Goal: Find specific page/section: Find specific page/section

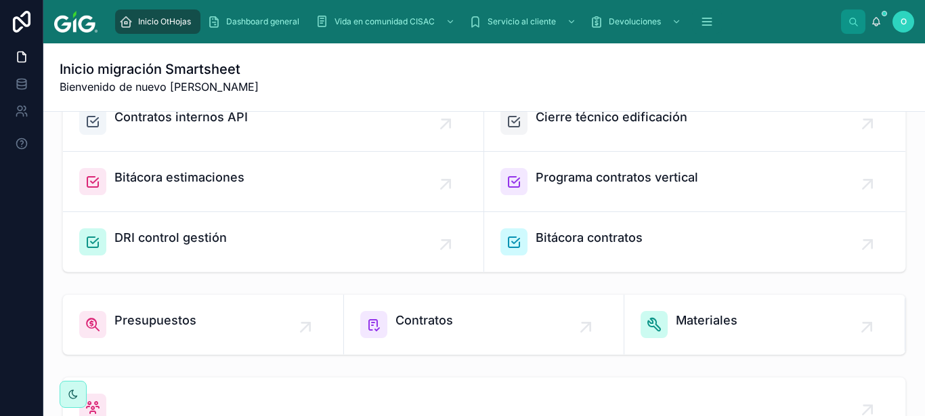
scroll to position [339, 0]
click at [147, 322] on span "Presupuestos" at bounding box center [155, 319] width 82 height 19
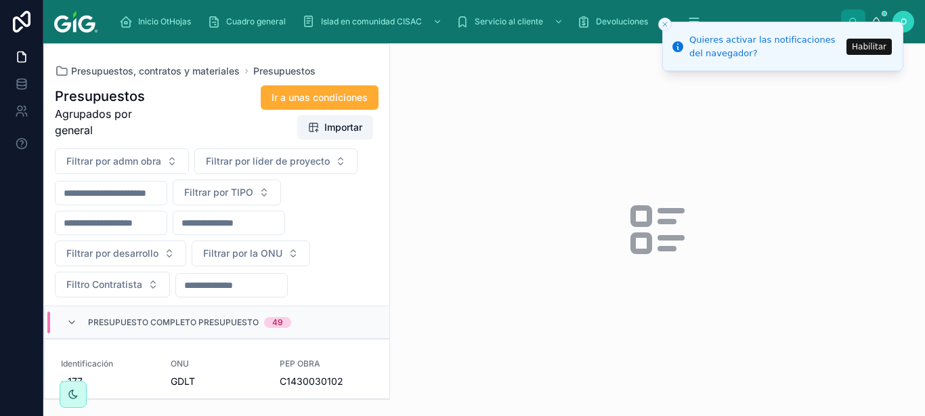
click at [873, 47] on button "Habilitar" at bounding box center [869, 47] width 45 height 16
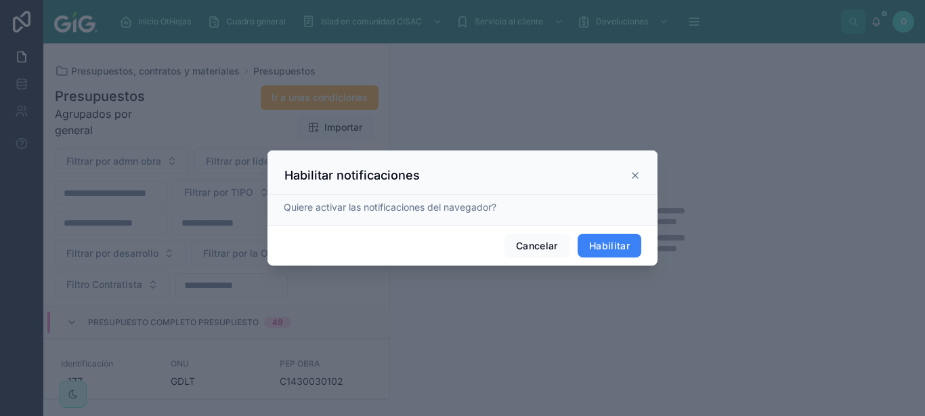
click at [613, 251] on button "Habilitar" at bounding box center [610, 246] width 64 height 24
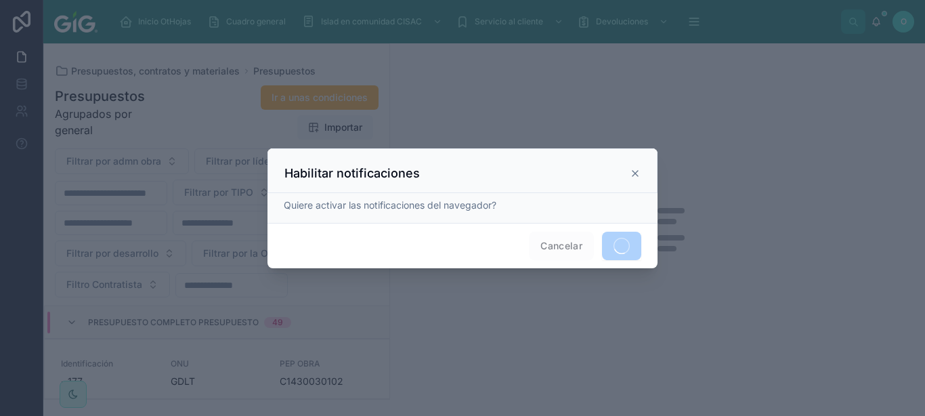
click at [638, 172] on icon at bounding box center [635, 173] width 11 height 11
click at [638, 174] on icon at bounding box center [635, 173] width 11 height 11
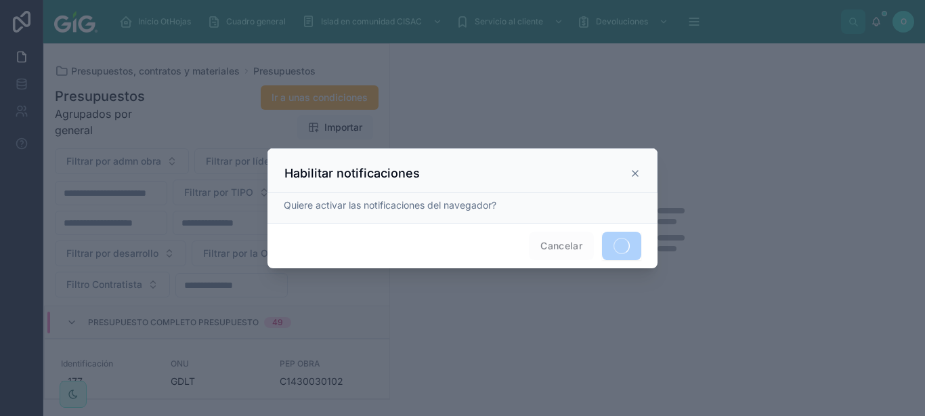
click at [638, 175] on icon at bounding box center [635, 173] width 11 height 11
click at [636, 171] on icon at bounding box center [635, 173] width 11 height 11
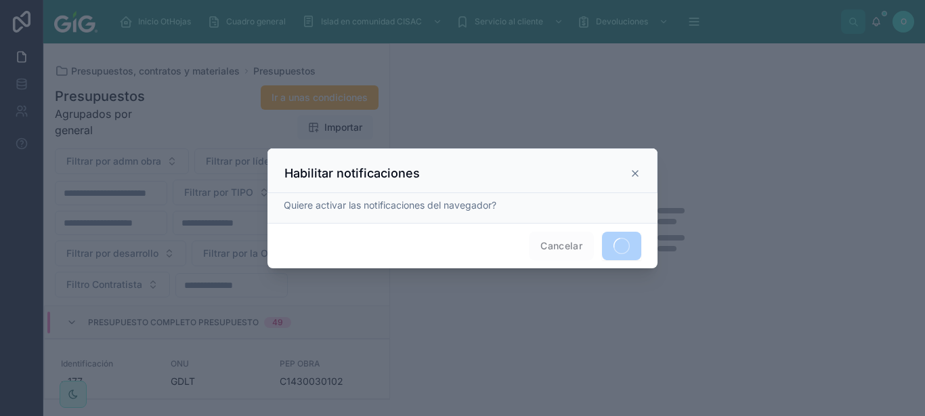
click at [636, 171] on icon at bounding box center [635, 173] width 11 height 11
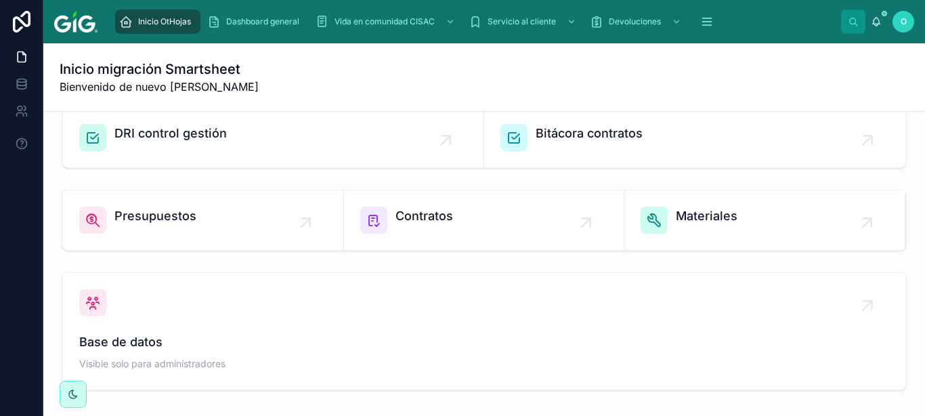
scroll to position [444, 0]
click at [147, 220] on span "Presupuestos" at bounding box center [155, 215] width 82 height 19
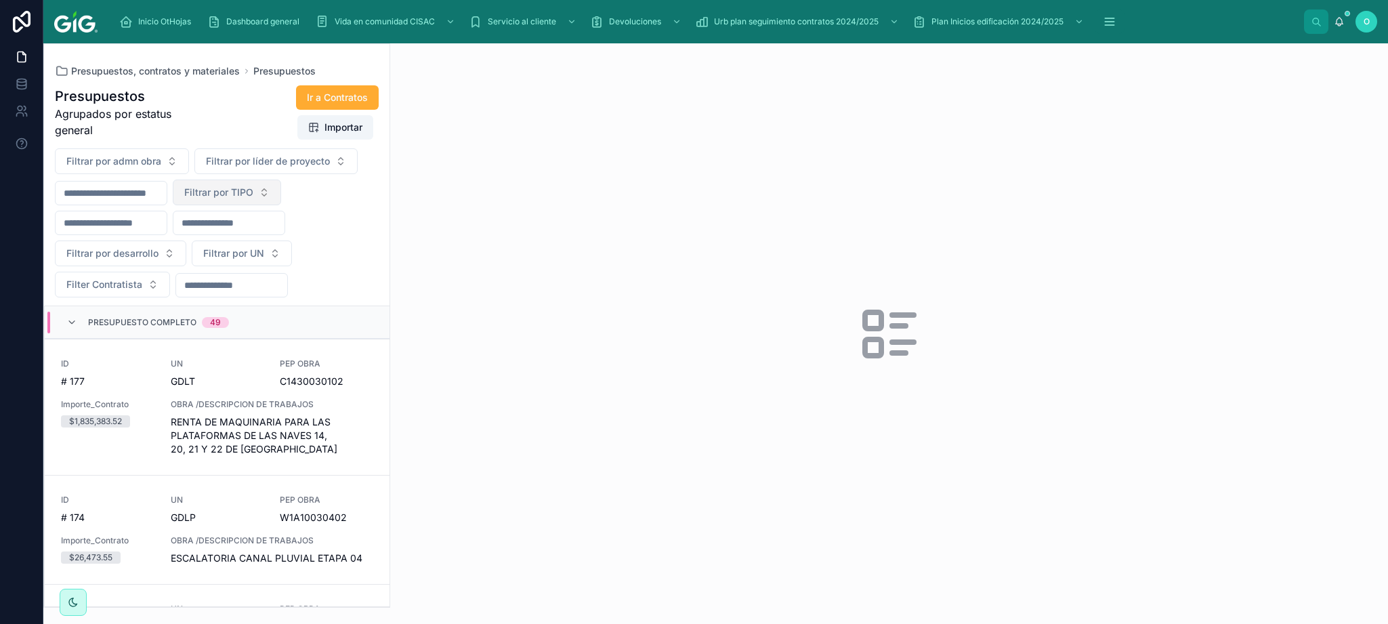
click at [281, 195] on button "Filtrar por TIPO" at bounding box center [227, 193] width 108 height 26
click at [347, 195] on div "Filtrar por admn obra Filtrar por líder de proyecto Filtrar por TIPO Filtrar po…" at bounding box center [217, 222] width 346 height 149
click at [278, 258] on button "Filtrar por UN" at bounding box center [242, 254] width 100 height 26
click at [173, 257] on button "Filtrar por desarrollo" at bounding box center [120, 254] width 131 height 26
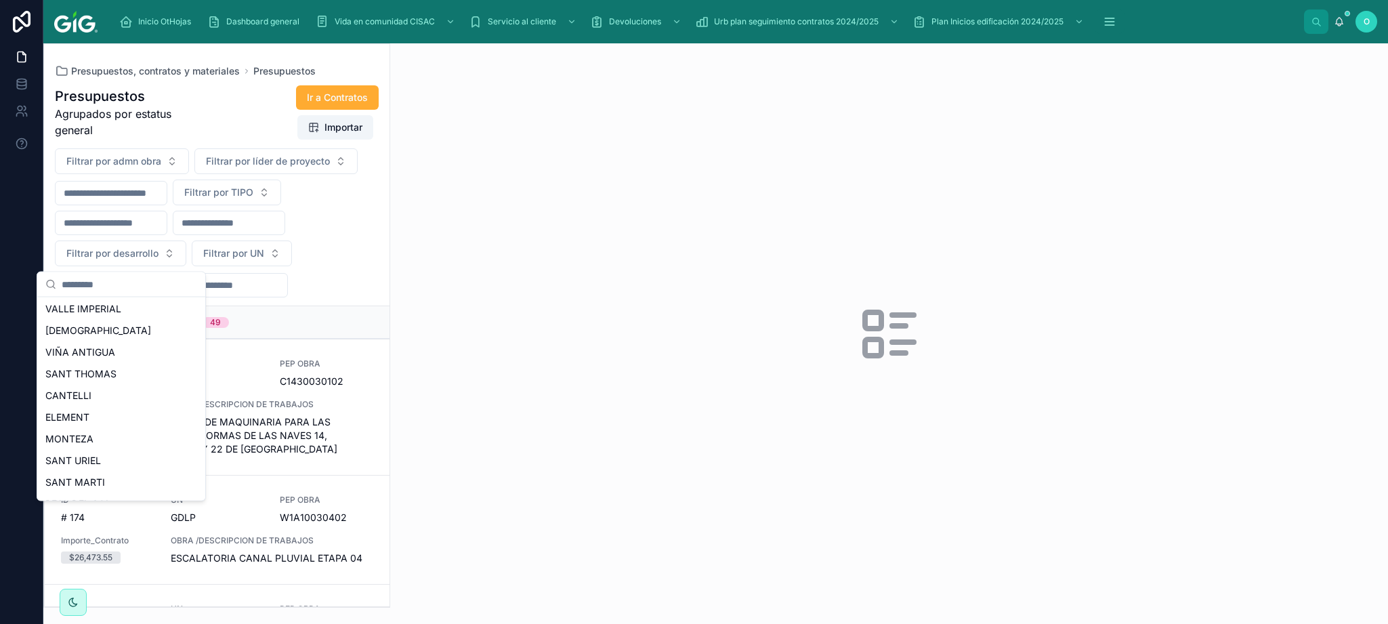
scroll to position [821, 0]
click at [87, 415] on span "SANT URIEL" at bounding box center [73, 444] width 56 height 14
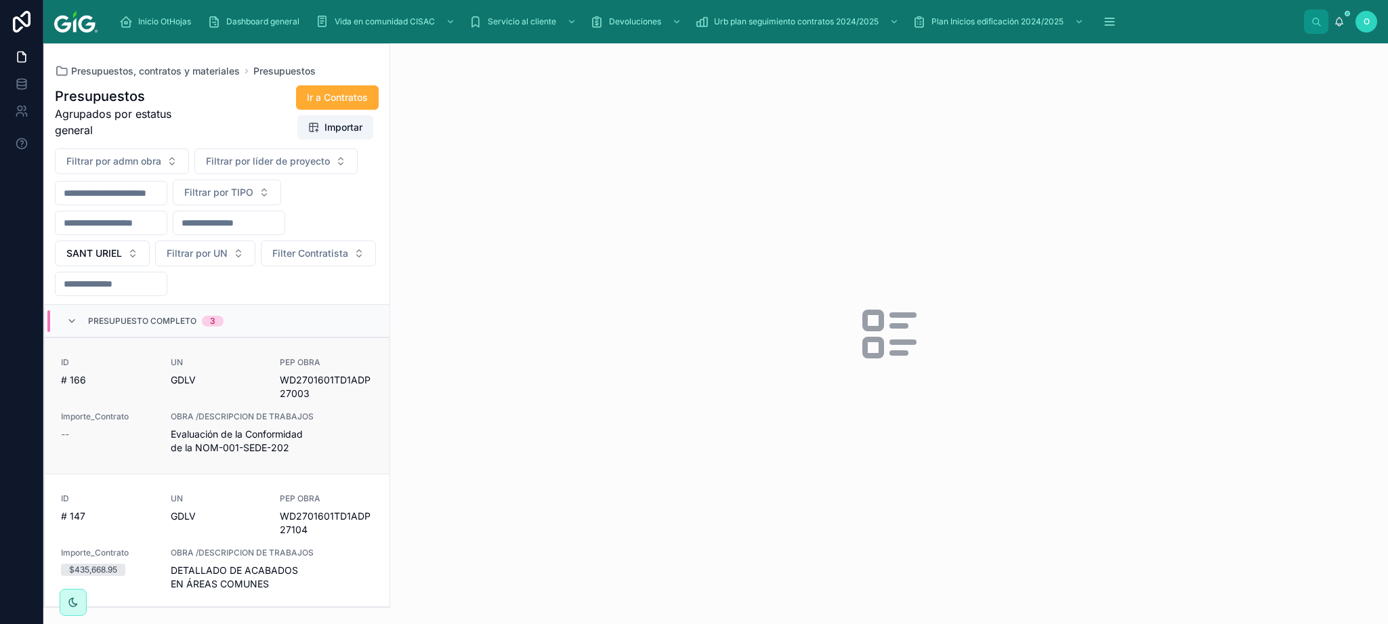
click at [321, 415] on span "Evaluación de la Conformidad de la NOM-001-SEDE-202" at bounding box center [272, 440] width 203 height 27
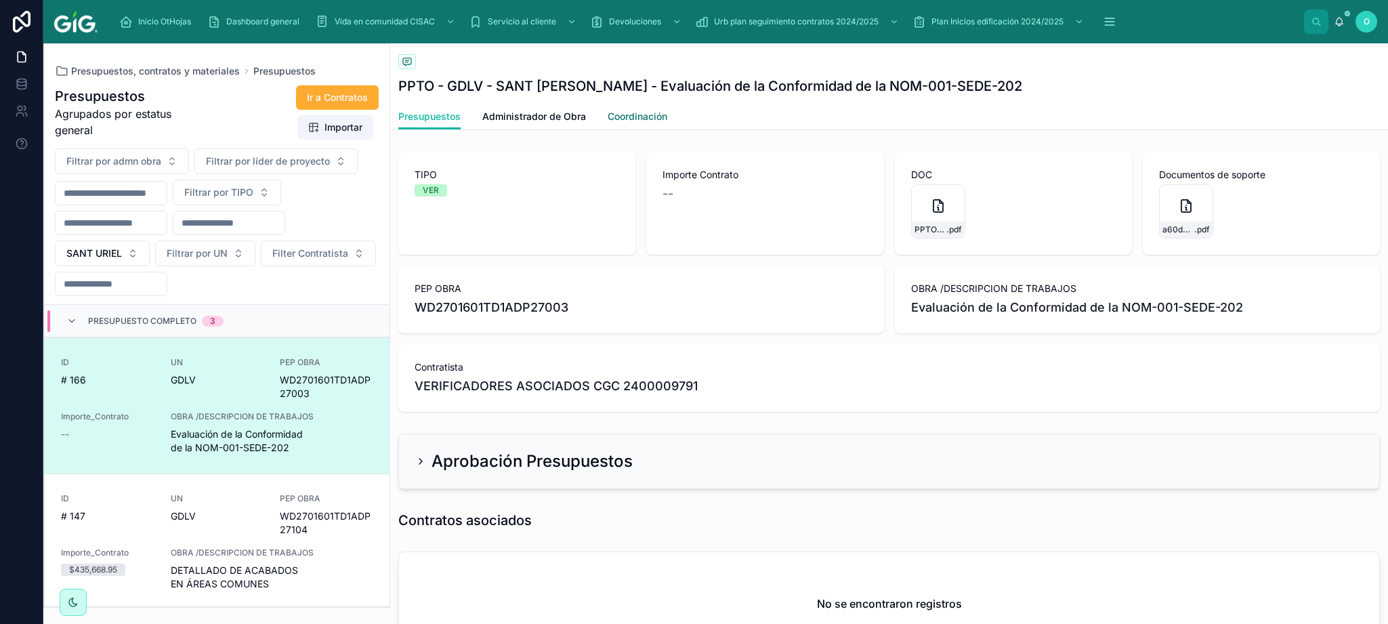
click at [636, 118] on span "Coordinación" at bounding box center [638, 117] width 60 height 14
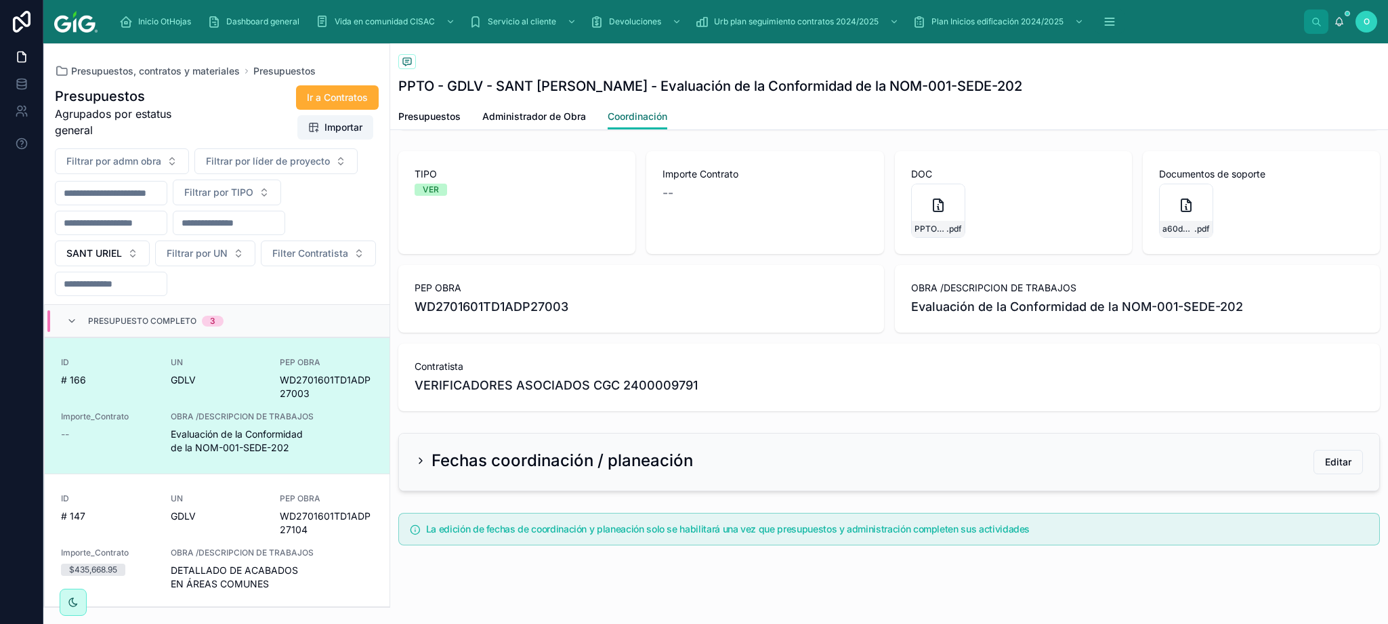
scroll to position [106, 0]
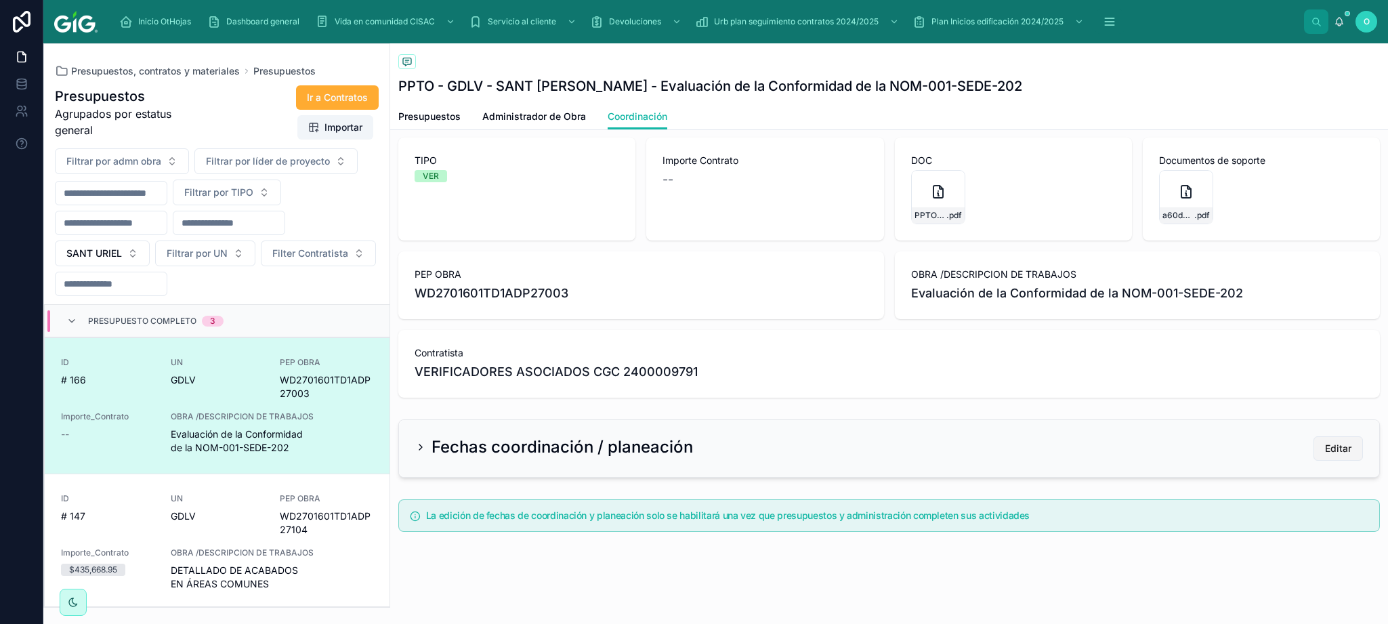
click at [925, 415] on span "Editar" at bounding box center [1338, 449] width 26 height 14
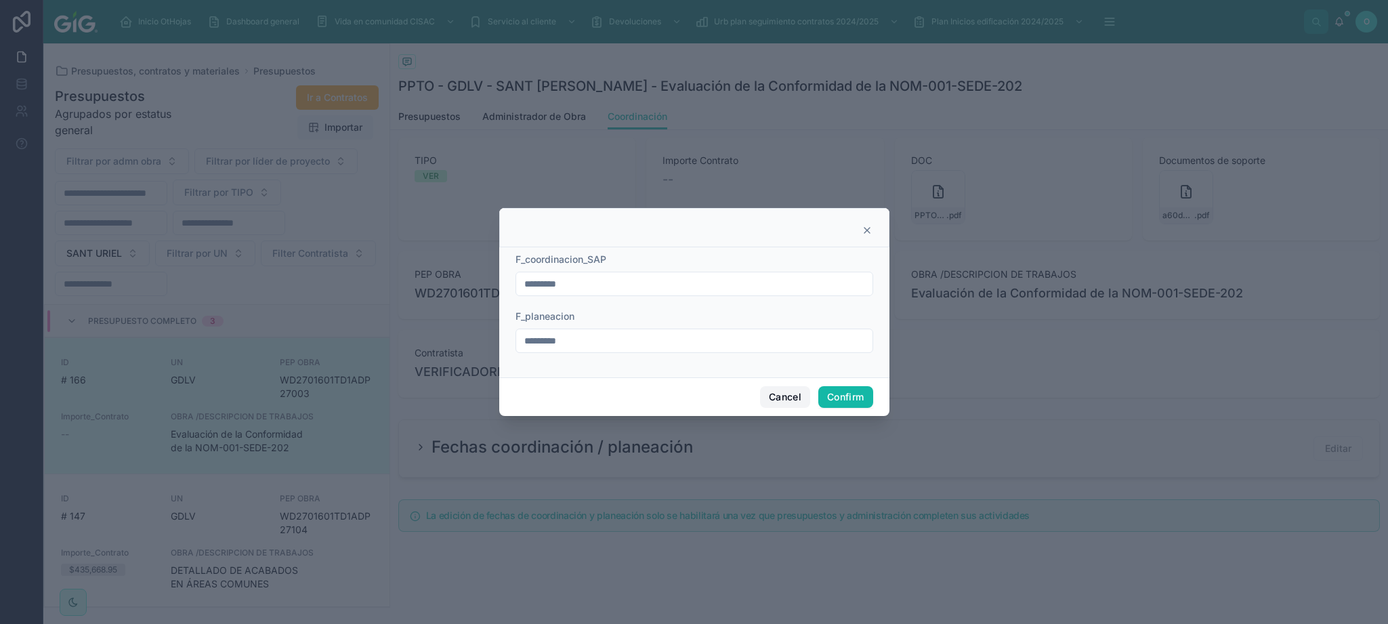
click at [792, 400] on button "Cancel" at bounding box center [785, 397] width 50 height 22
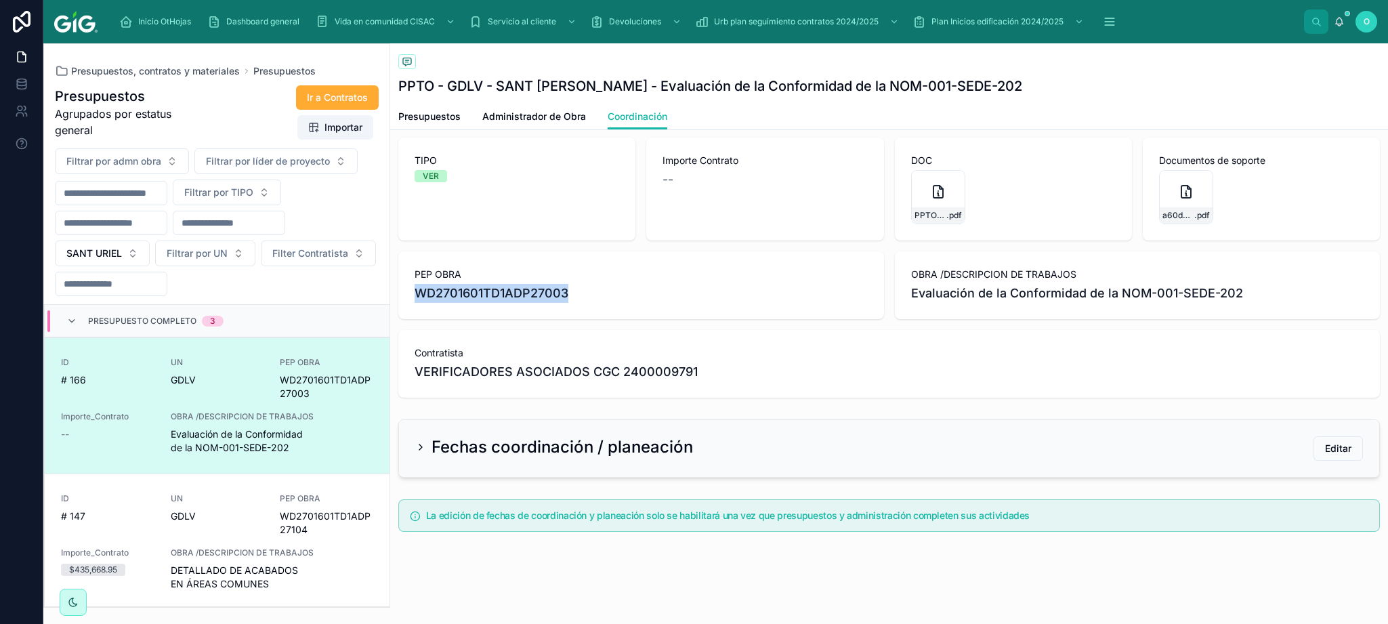
drag, startPoint x: 568, startPoint y: 289, endPoint x: 406, endPoint y: 288, distance: 161.9
click at [415, 288] on span "WD2701601TD1ADP27003" at bounding box center [641, 293] width 453 height 19
copy span "WD2701601TD1ADP27003"
click at [925, 415] on span "Editar" at bounding box center [1338, 449] width 26 height 14
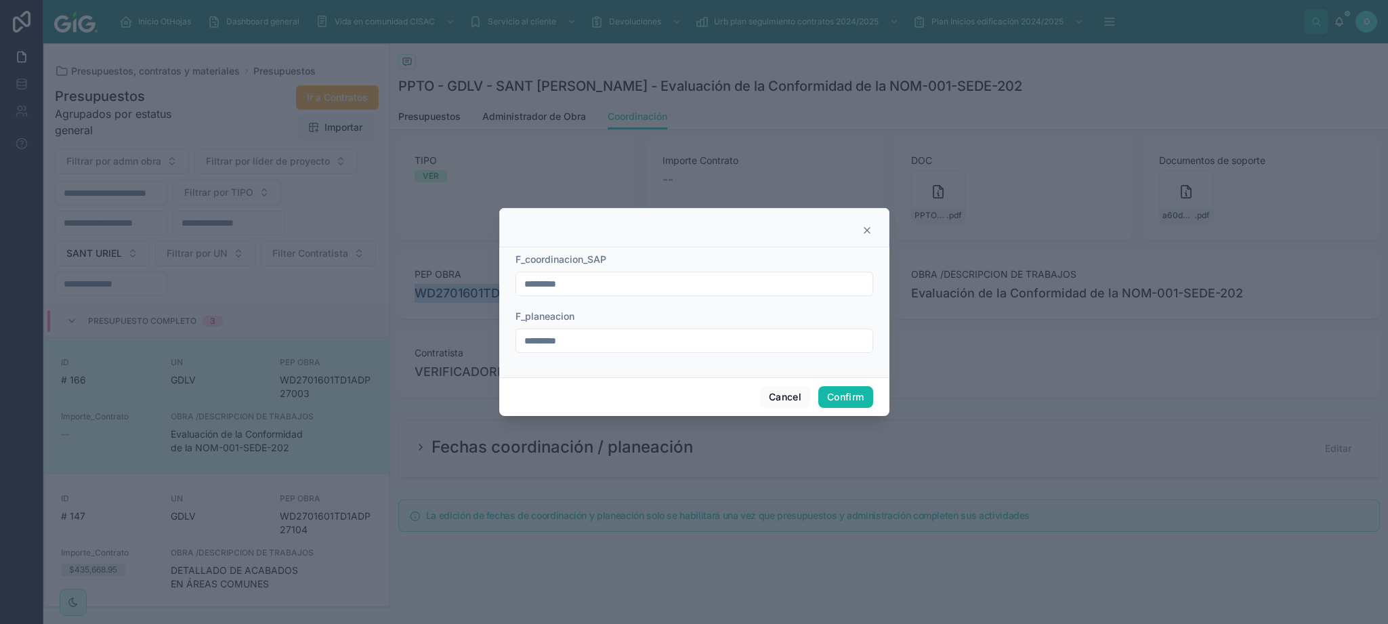
click at [691, 289] on input "*********" at bounding box center [694, 283] width 356 height 19
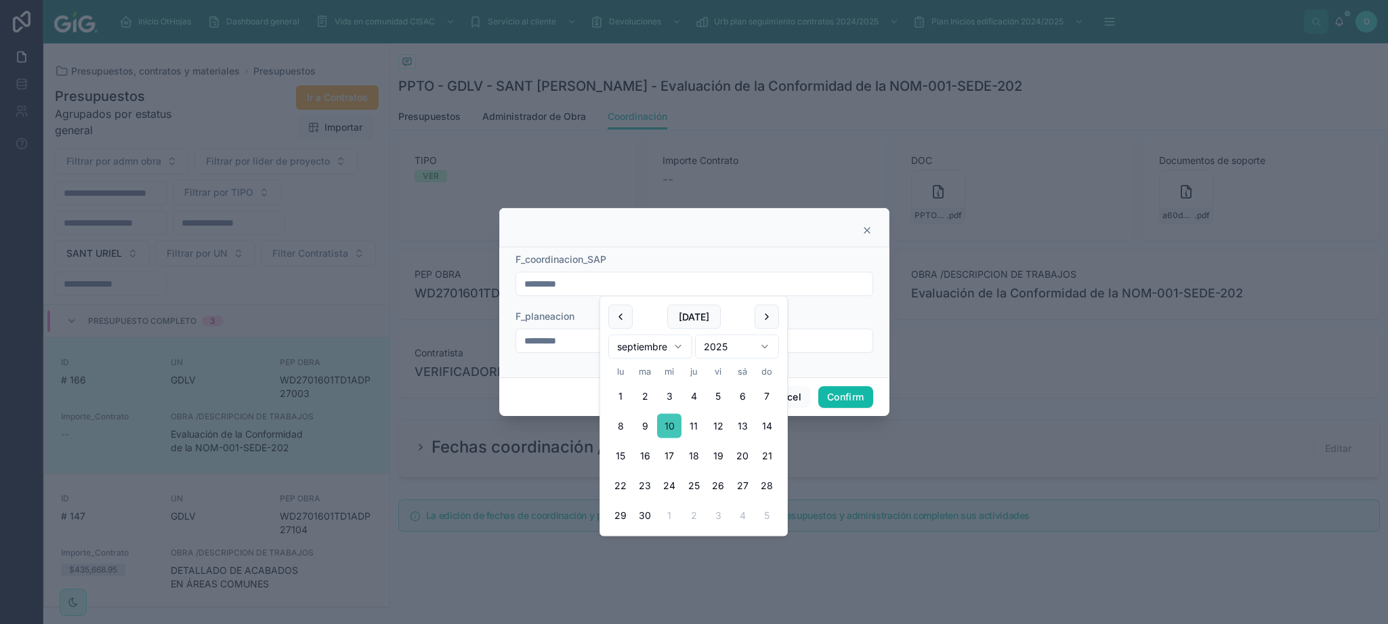
click at [673, 415] on button "10" at bounding box center [669, 426] width 24 height 24
click at [856, 398] on button "Confirm" at bounding box center [845, 397] width 54 height 22
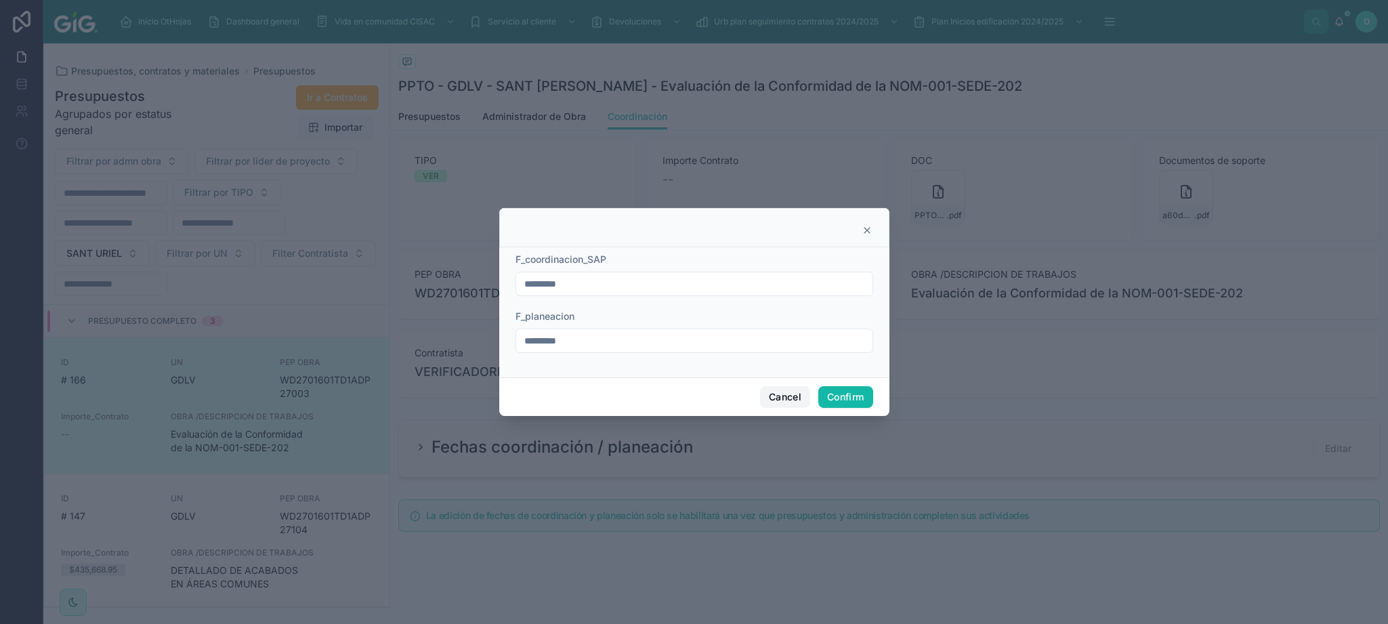
click at [785, 394] on button "Cancel" at bounding box center [785, 397] width 50 height 22
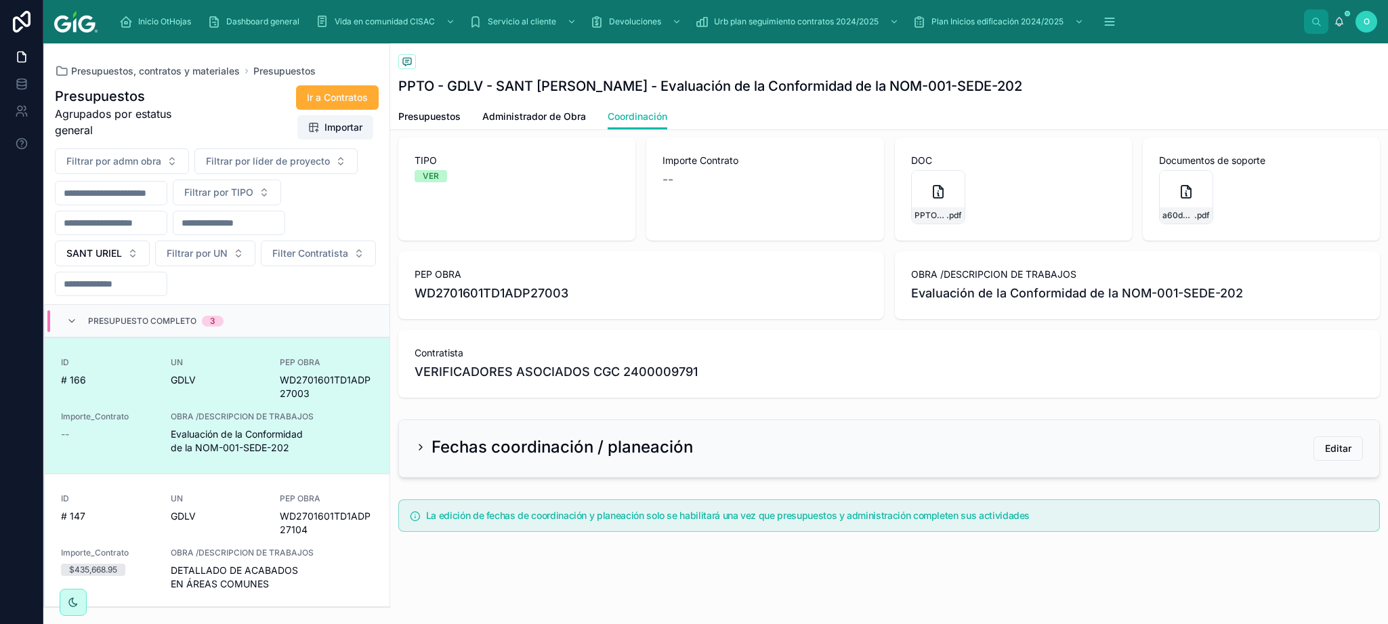
click at [406, 60] on icon at bounding box center [406, 60] width 3 height 0
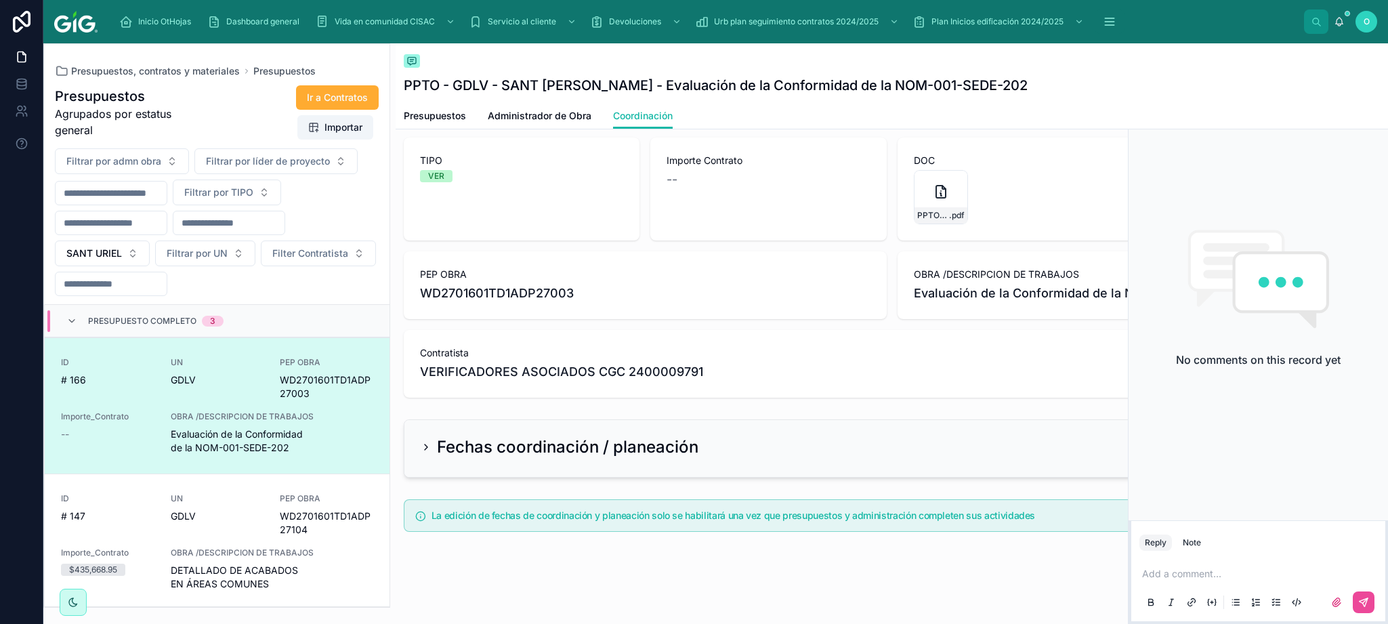
click at [925, 415] on p at bounding box center [1261, 574] width 238 height 14
click at [925, 415] on span "[PERSON_NAME][EMAIL_ADDRESS][PERSON_NAME][DOMAIN_NAME]" at bounding box center [1325, 552] width 319 height 14
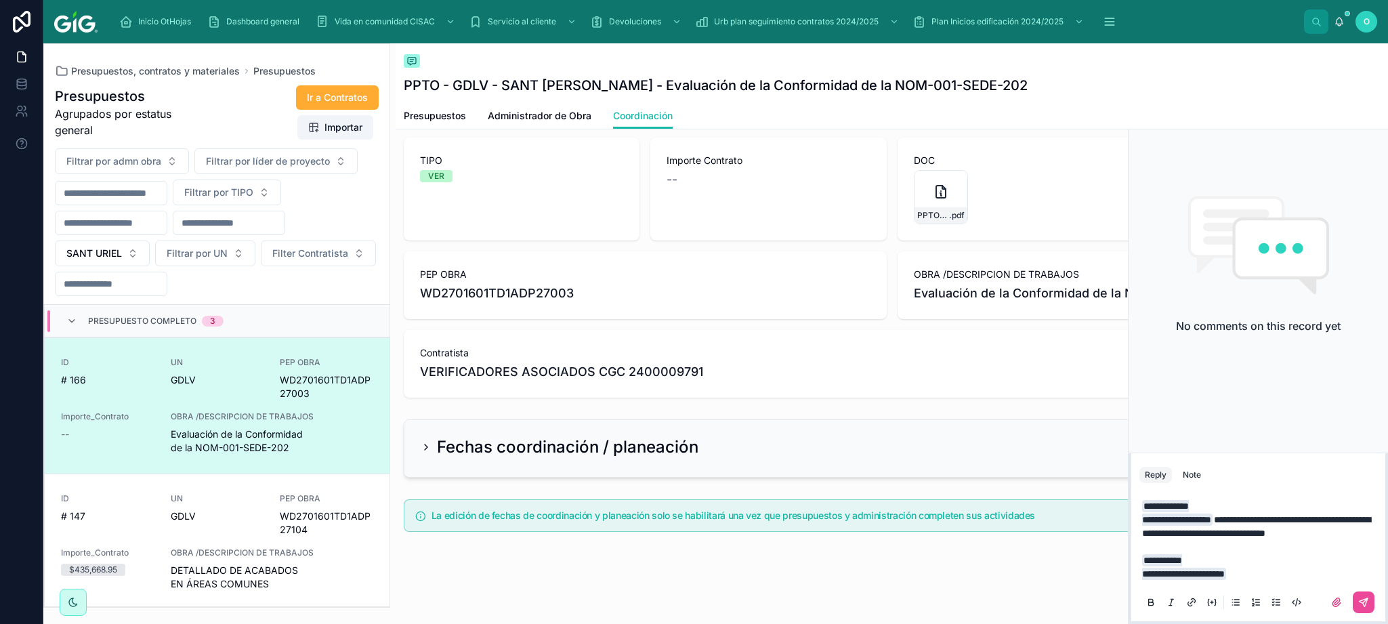
click at [925, 415] on span "**********" at bounding box center [1256, 526] width 228 height 23
click at [925, 415] on icon at bounding box center [1364, 602] width 8 height 8
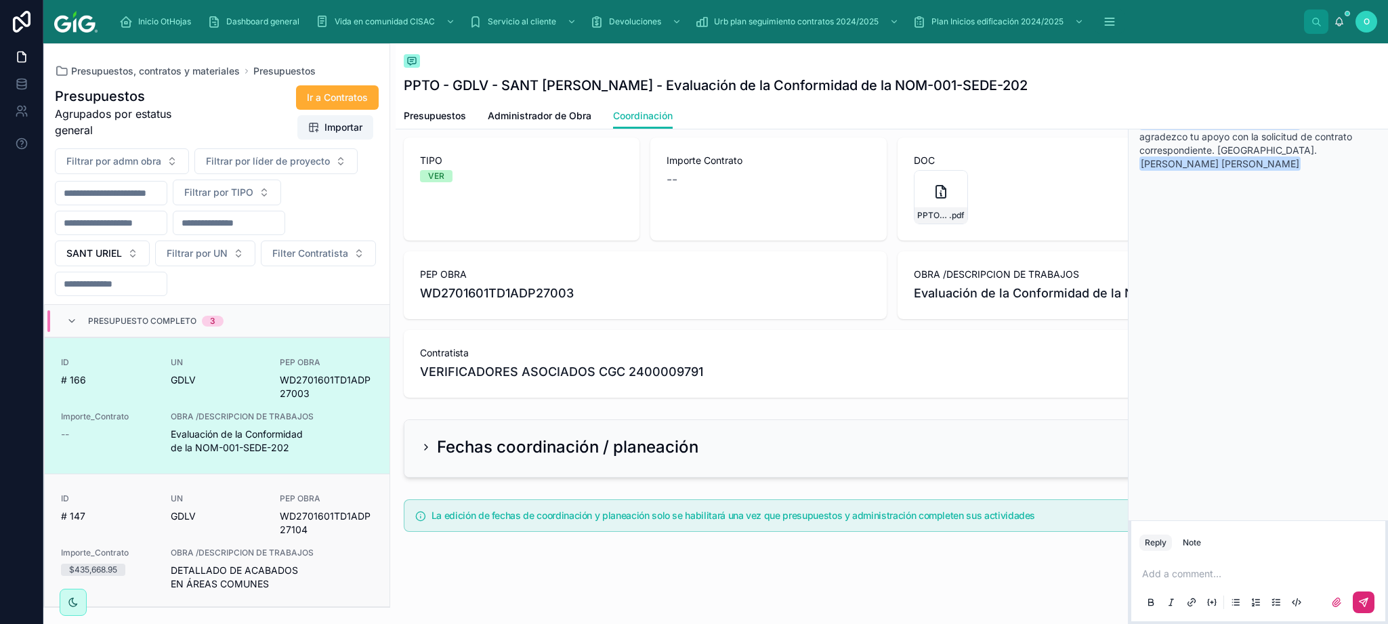
click at [229, 415] on div "UN GDLV" at bounding box center [217, 508] width 93 height 30
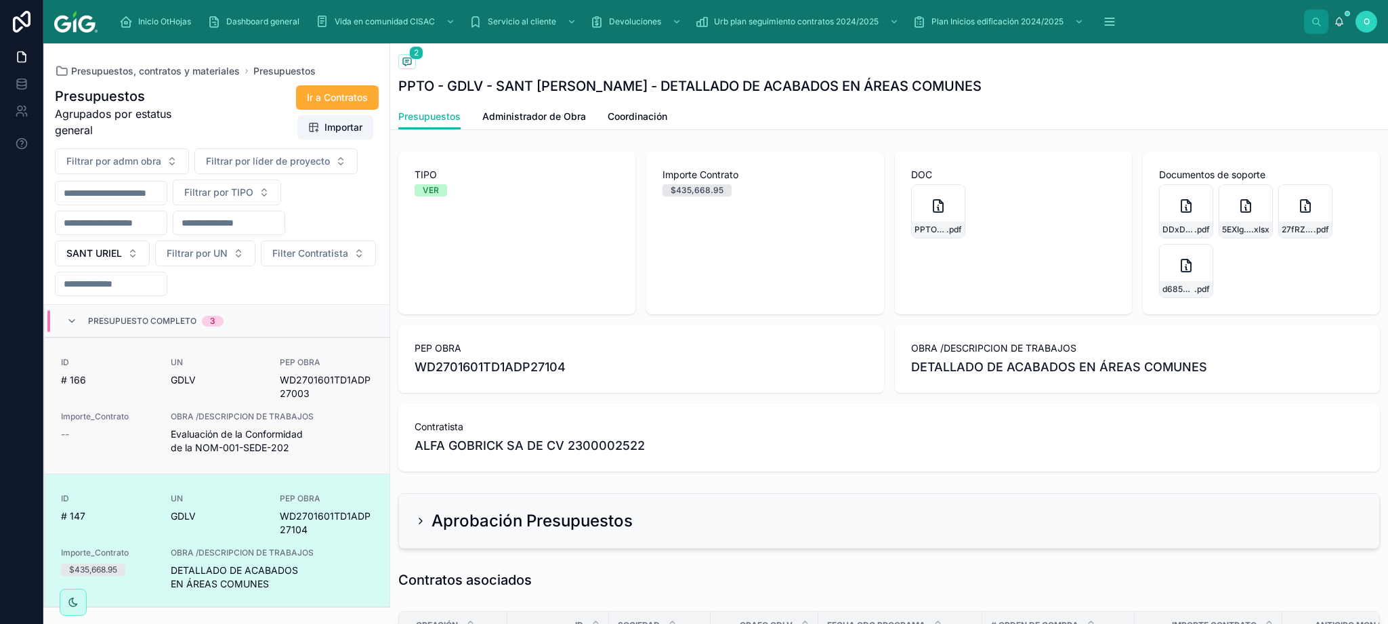
click at [217, 368] on span "UN" at bounding box center [217, 362] width 93 height 11
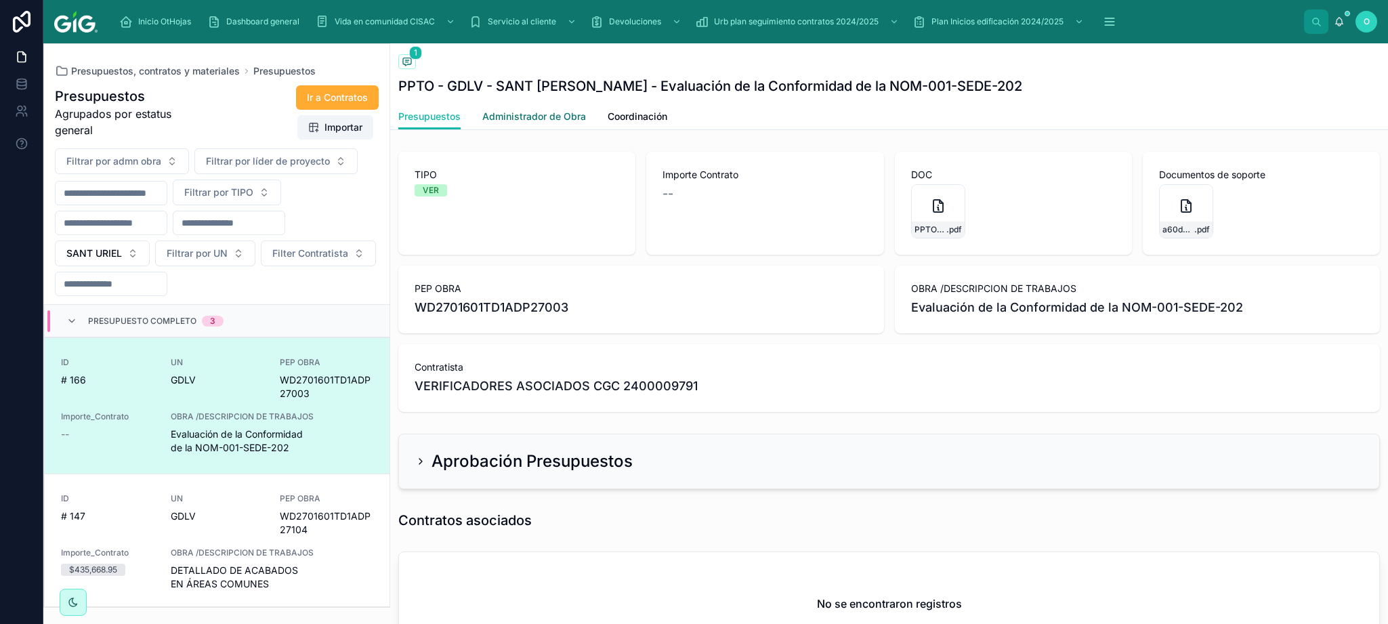
click at [522, 116] on span "Administrador de Obra" at bounding box center [534, 117] width 104 height 14
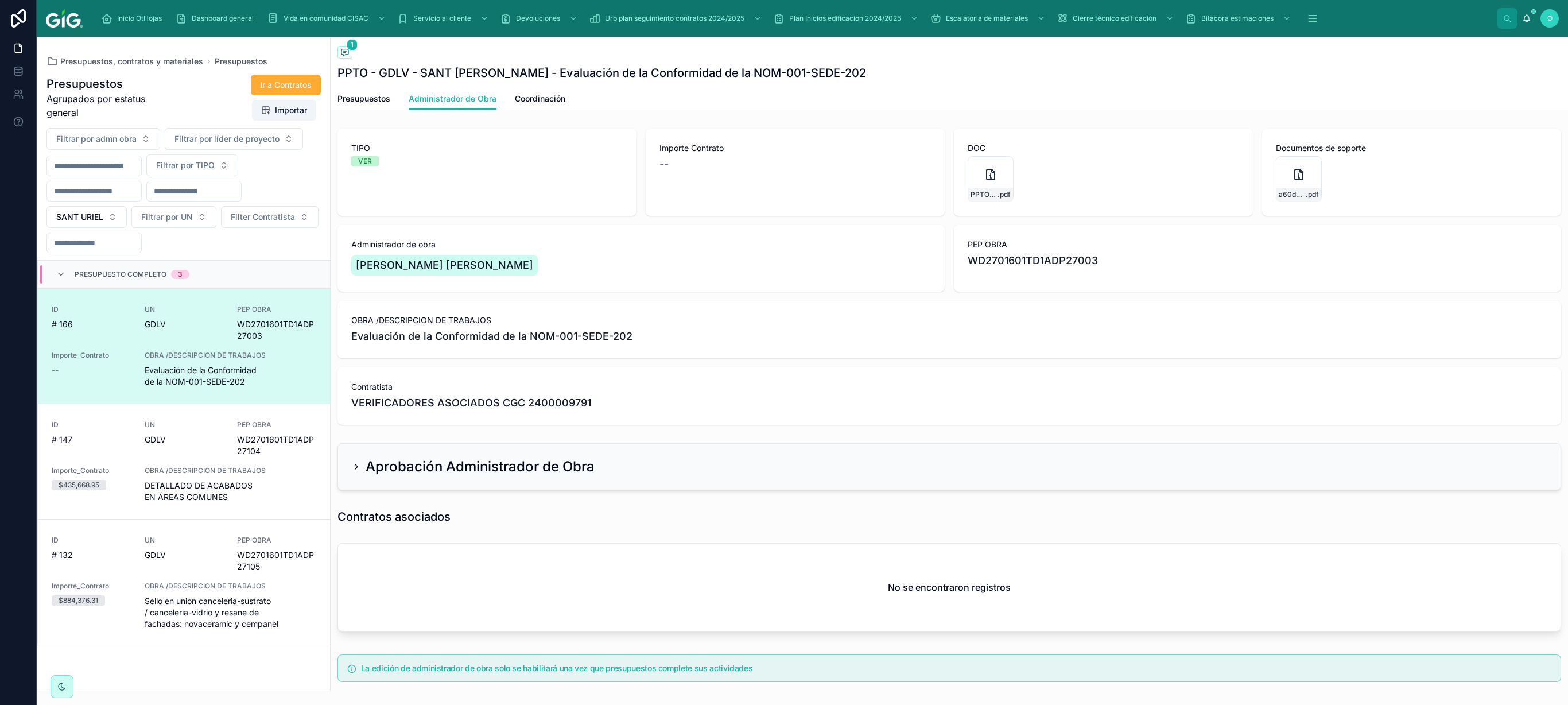
click at [784, 352] on div "Contratos asociados" at bounding box center [949, 516] width 1223 height 16
click at [294, 352] on span "DETALLADO DE ACABADOS EN ÁREAS COMUNES" at bounding box center [230, 491] width 172 height 23
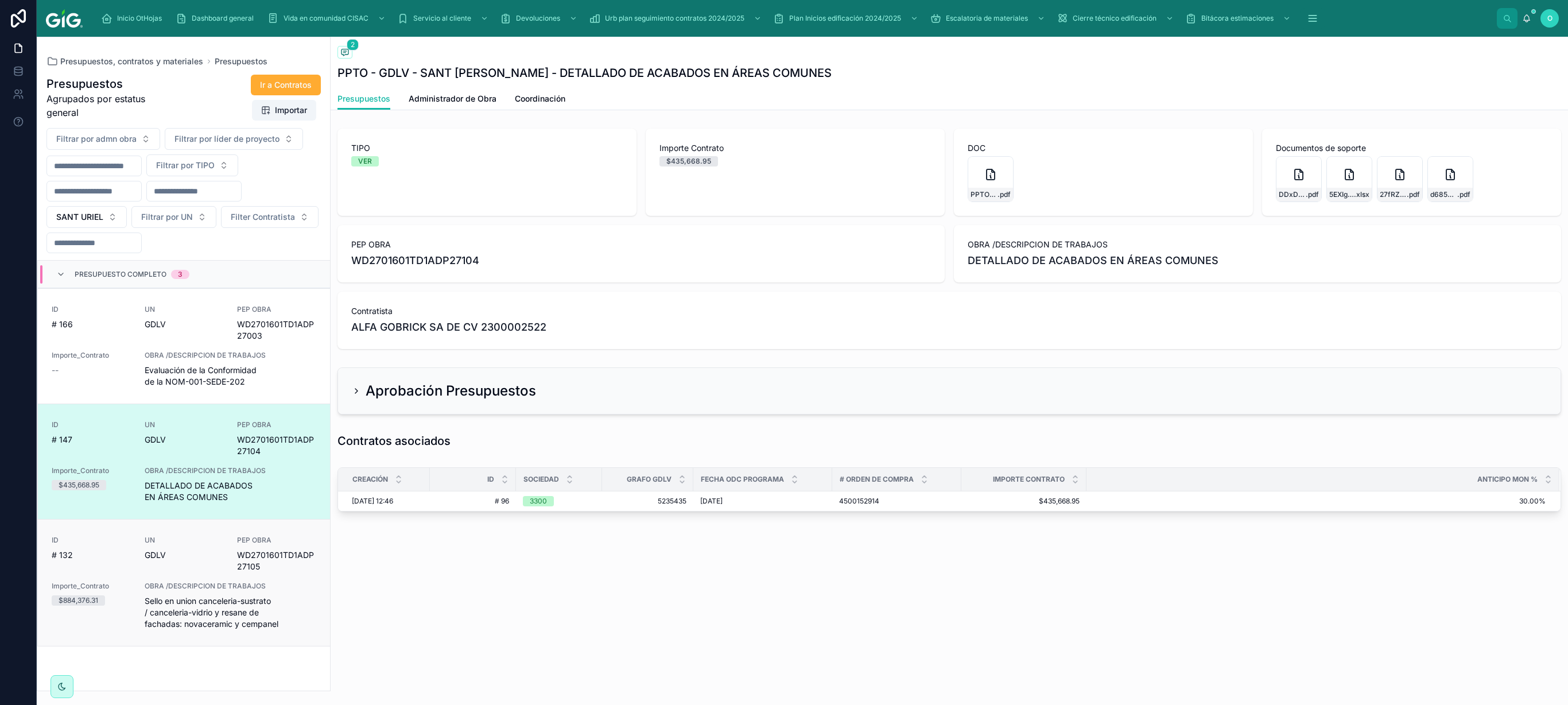
click at [293, 352] on span "Sello en union canceleria-sustrato / canceleria-vidrio y resane de fachadas: no…" at bounding box center [230, 613] width 172 height 35
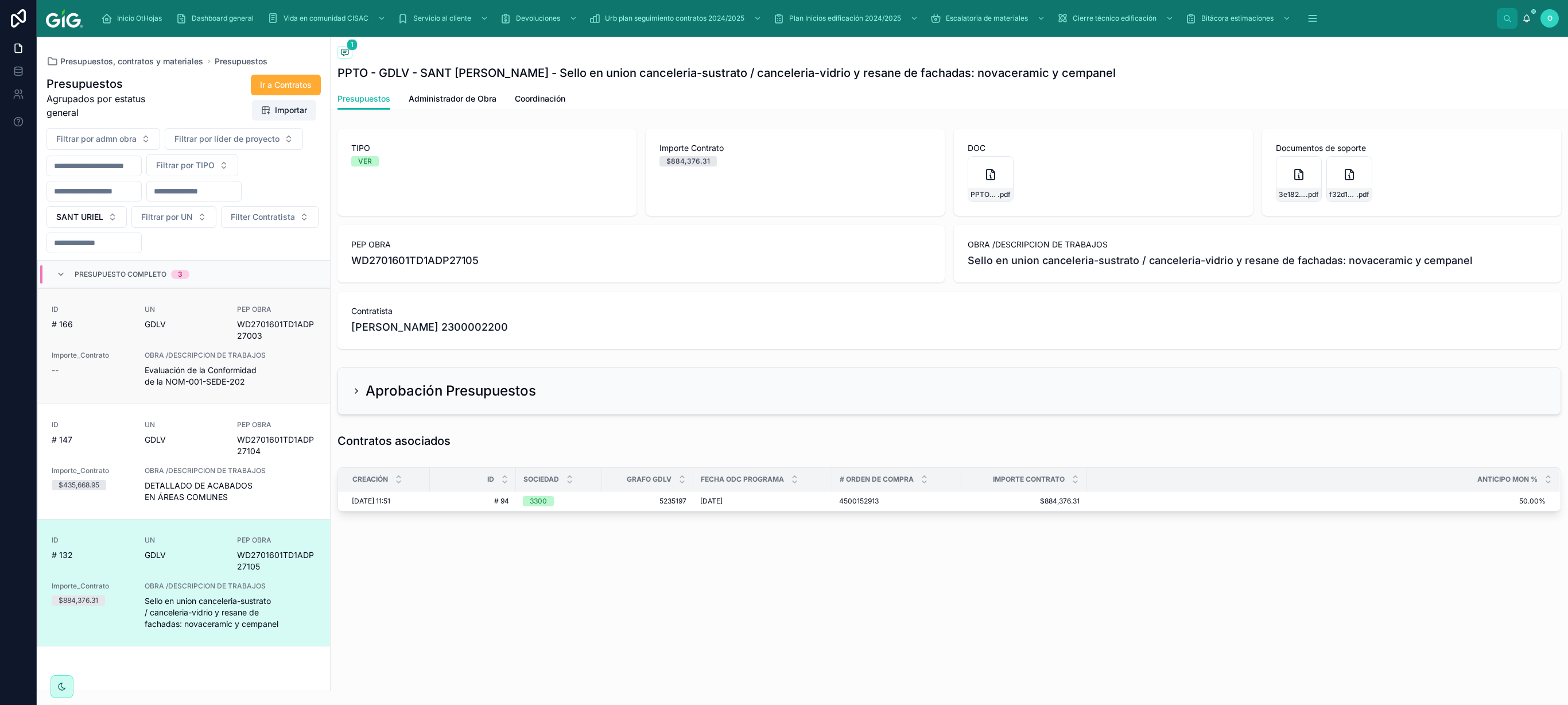
click at [300, 352] on span "Evaluación de la Conformidad de la NOM-001-SEDE-202" at bounding box center [230, 375] width 172 height 23
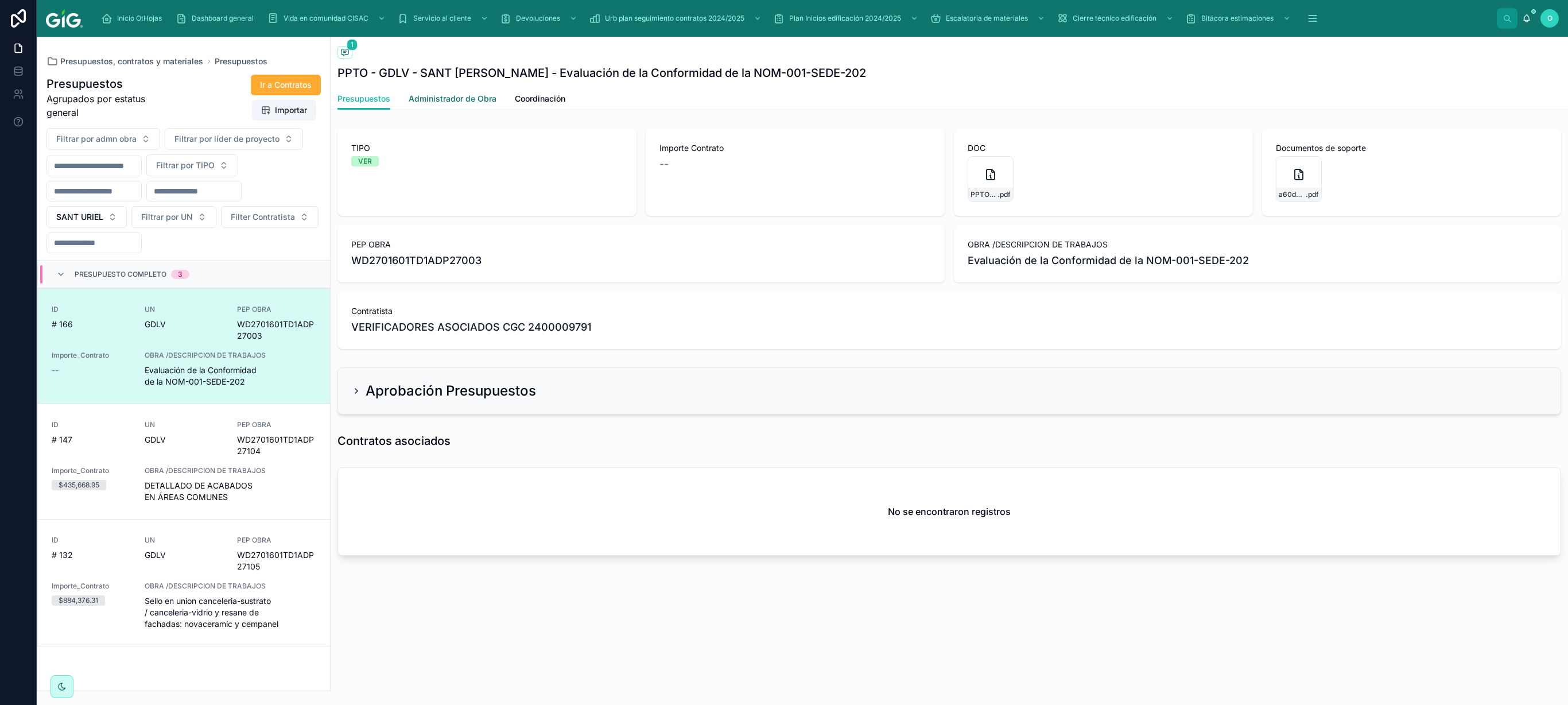
click at [456, 100] on span "Administrador de Obra" at bounding box center [452, 99] width 88 height 12
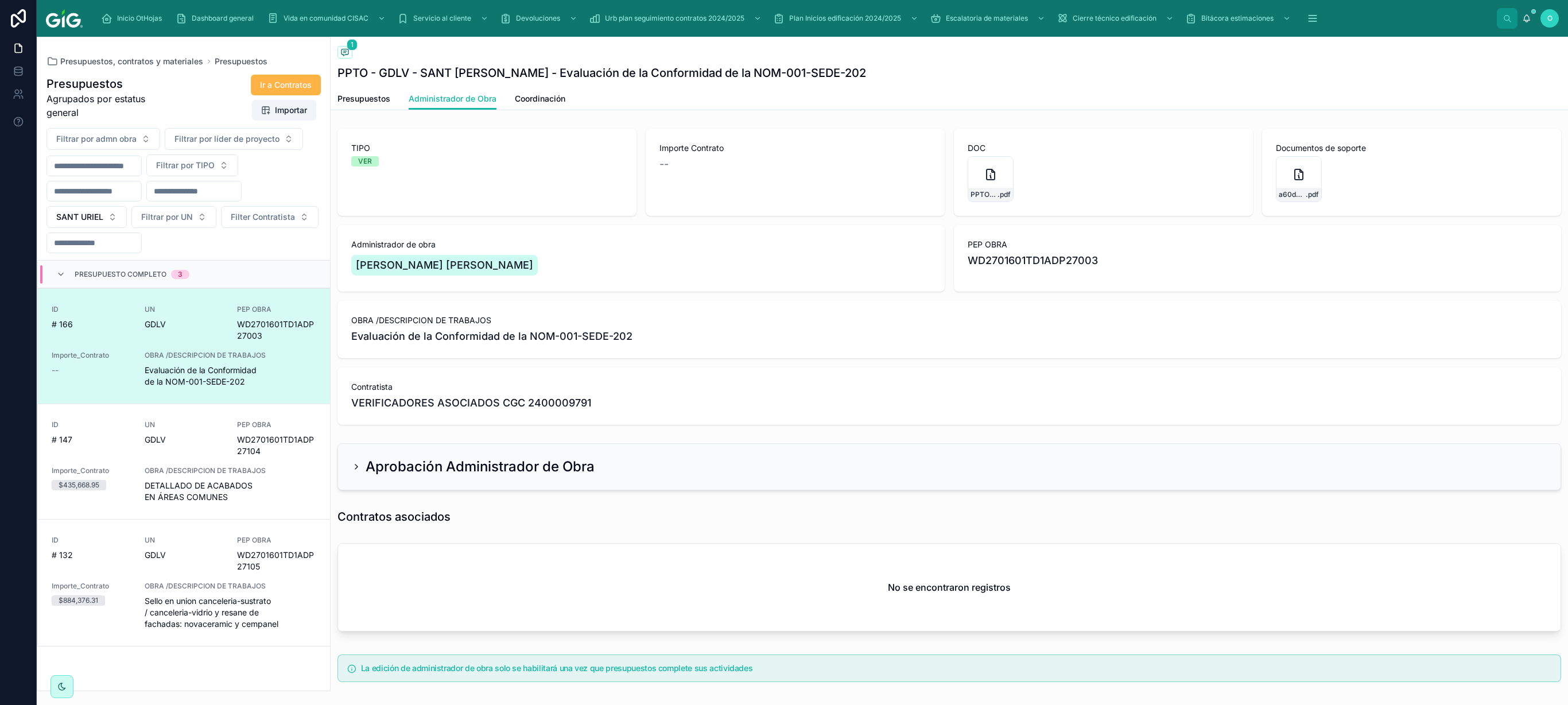
click at [300, 90] on span "Ir a Contratos" at bounding box center [285, 85] width 52 height 12
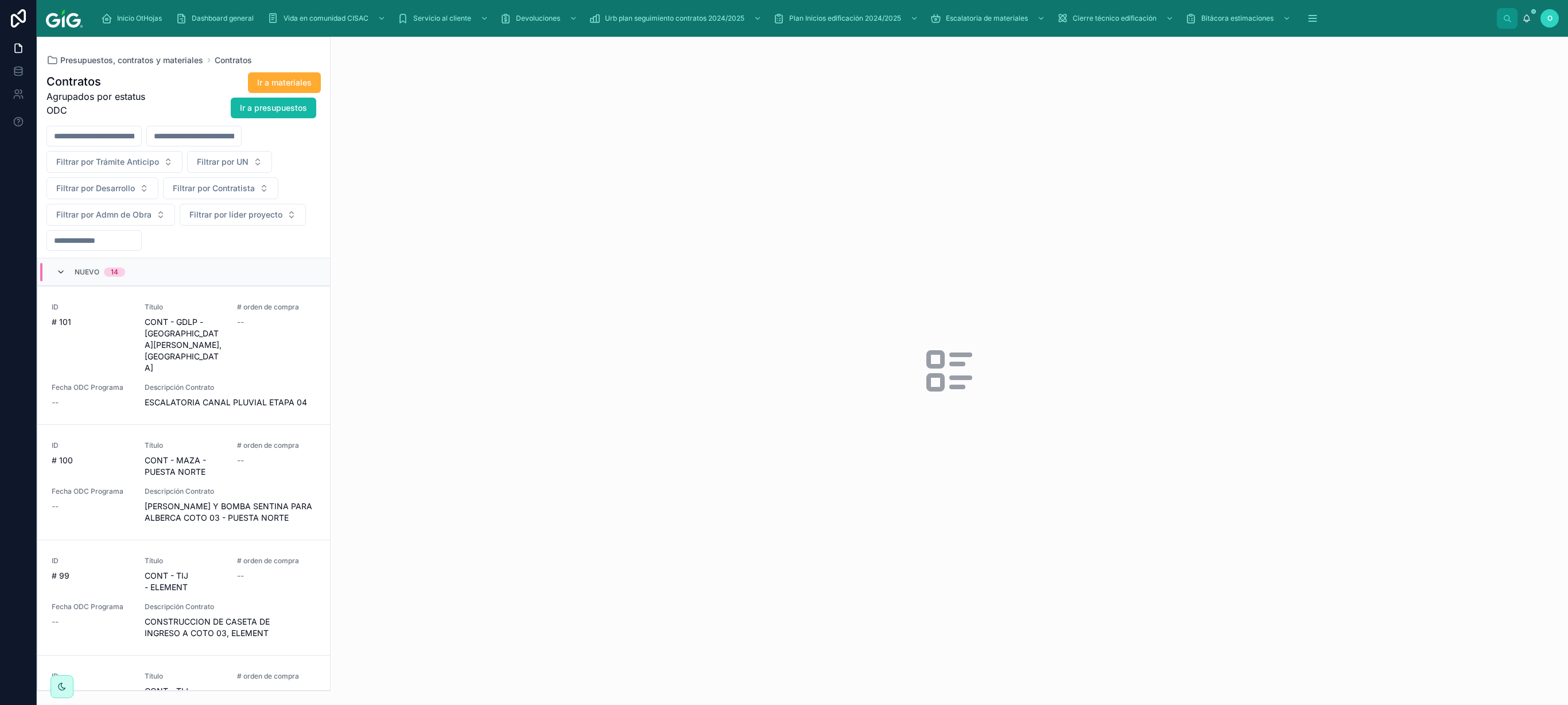
click at [62, 275] on icon at bounding box center [60, 272] width 9 height 9
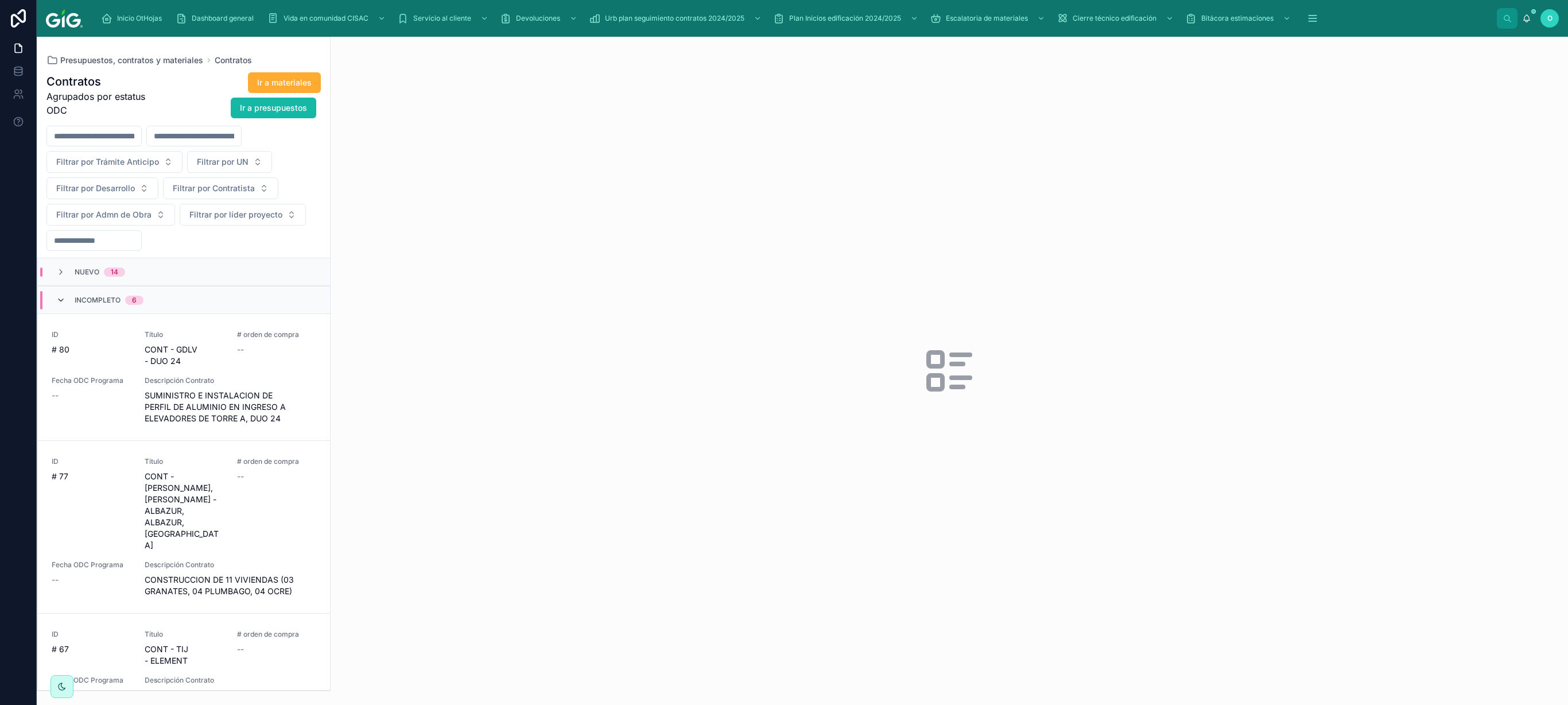
click at [61, 305] on icon at bounding box center [60, 300] width 9 height 9
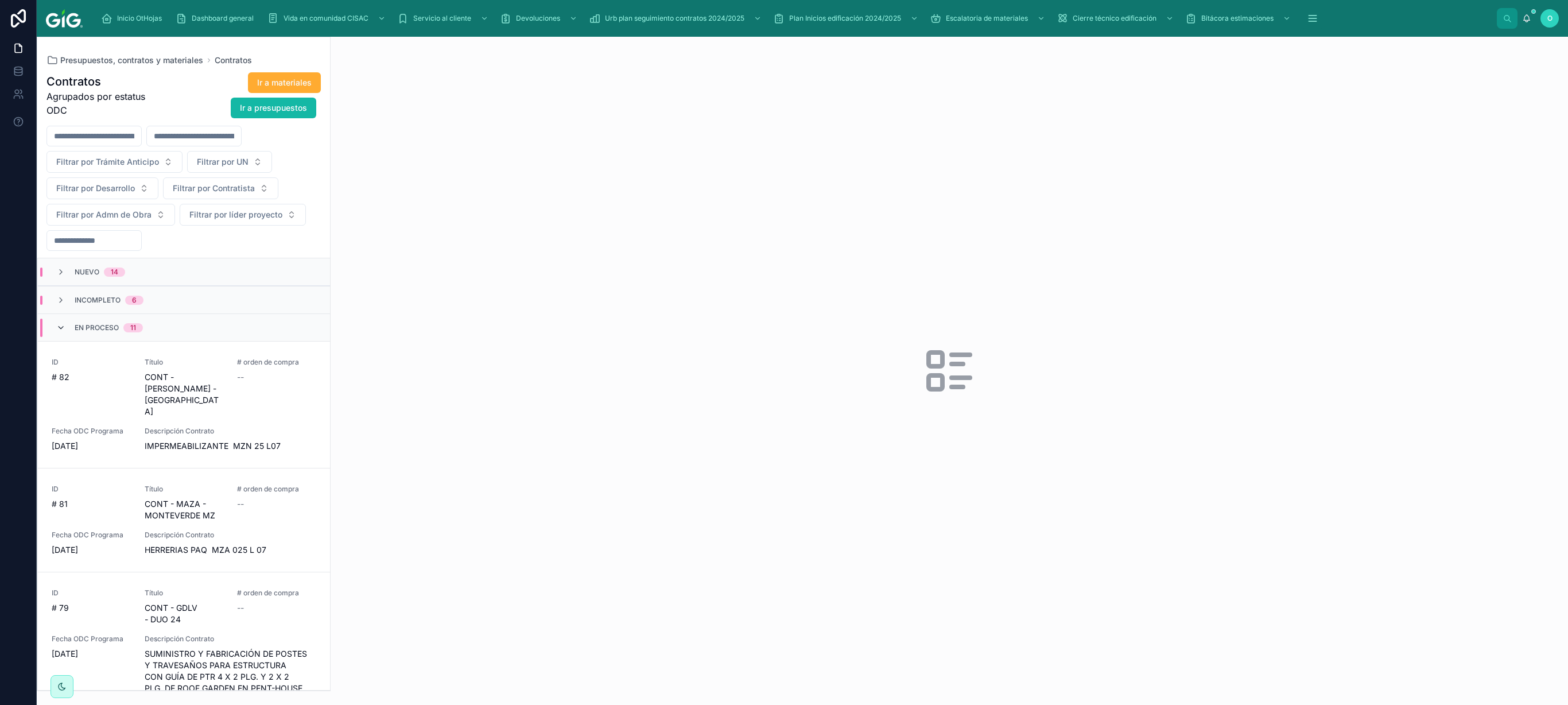
click at [62, 332] on icon at bounding box center [60, 327] width 9 height 9
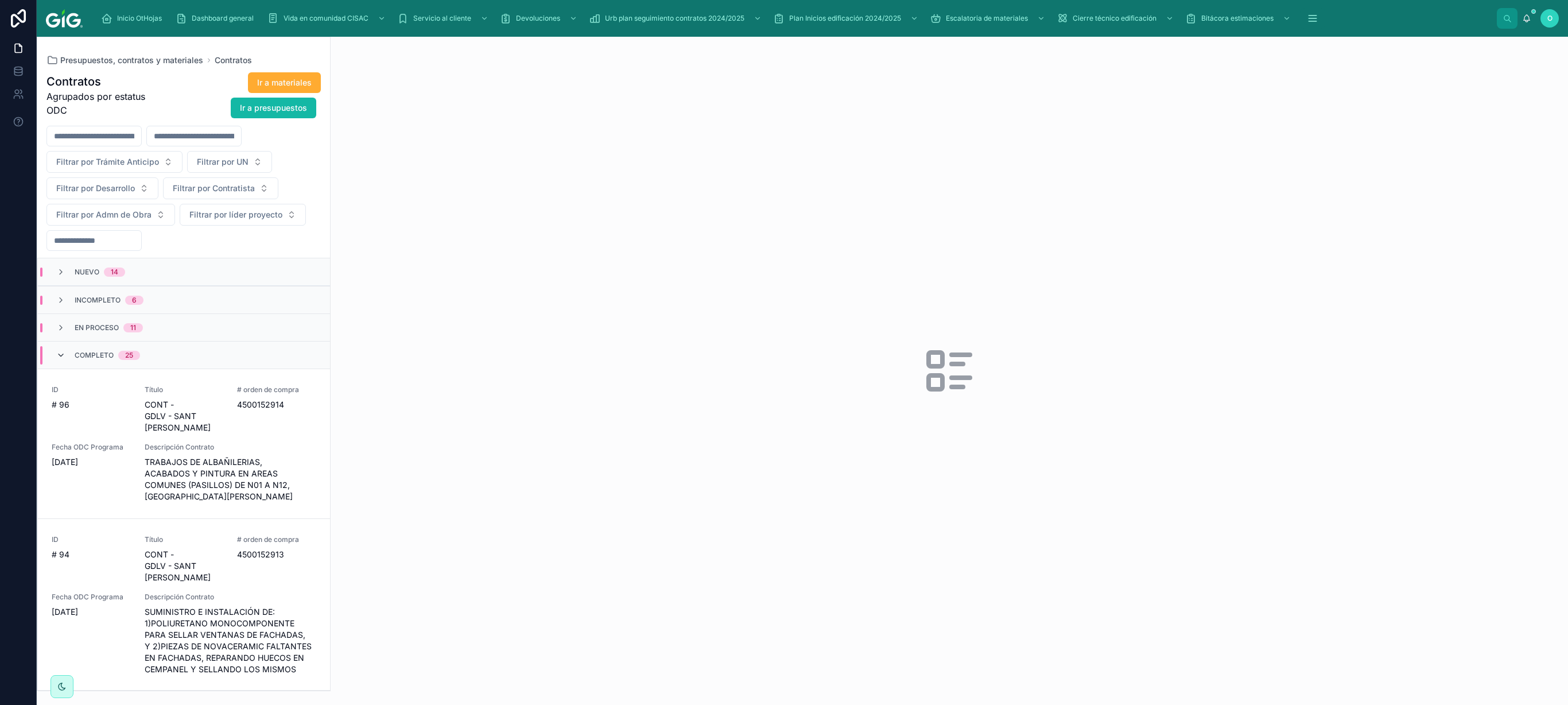
click at [64, 352] on icon at bounding box center [60, 355] width 9 height 9
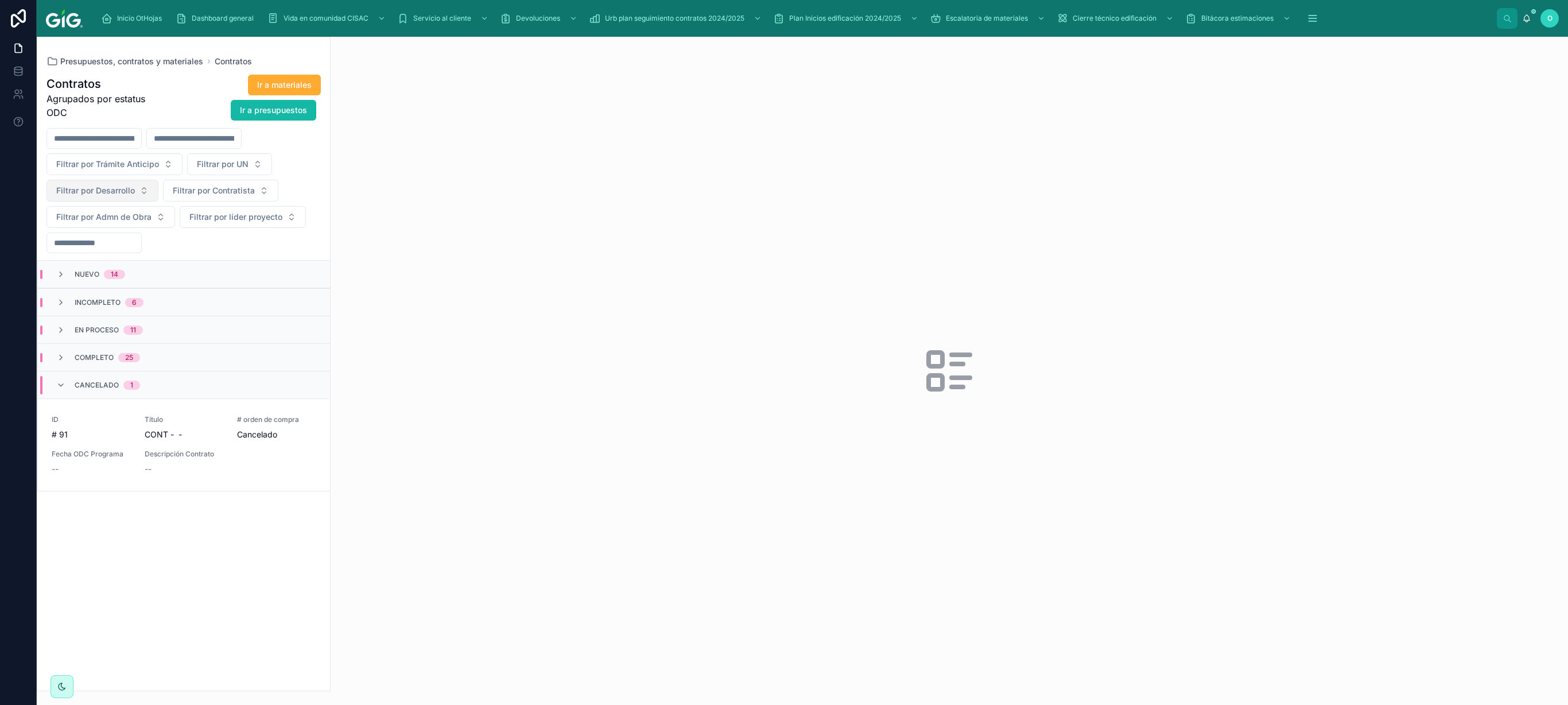
click at [145, 197] on button "Filtrar por Desarrollo" at bounding box center [103, 191] width 112 height 22
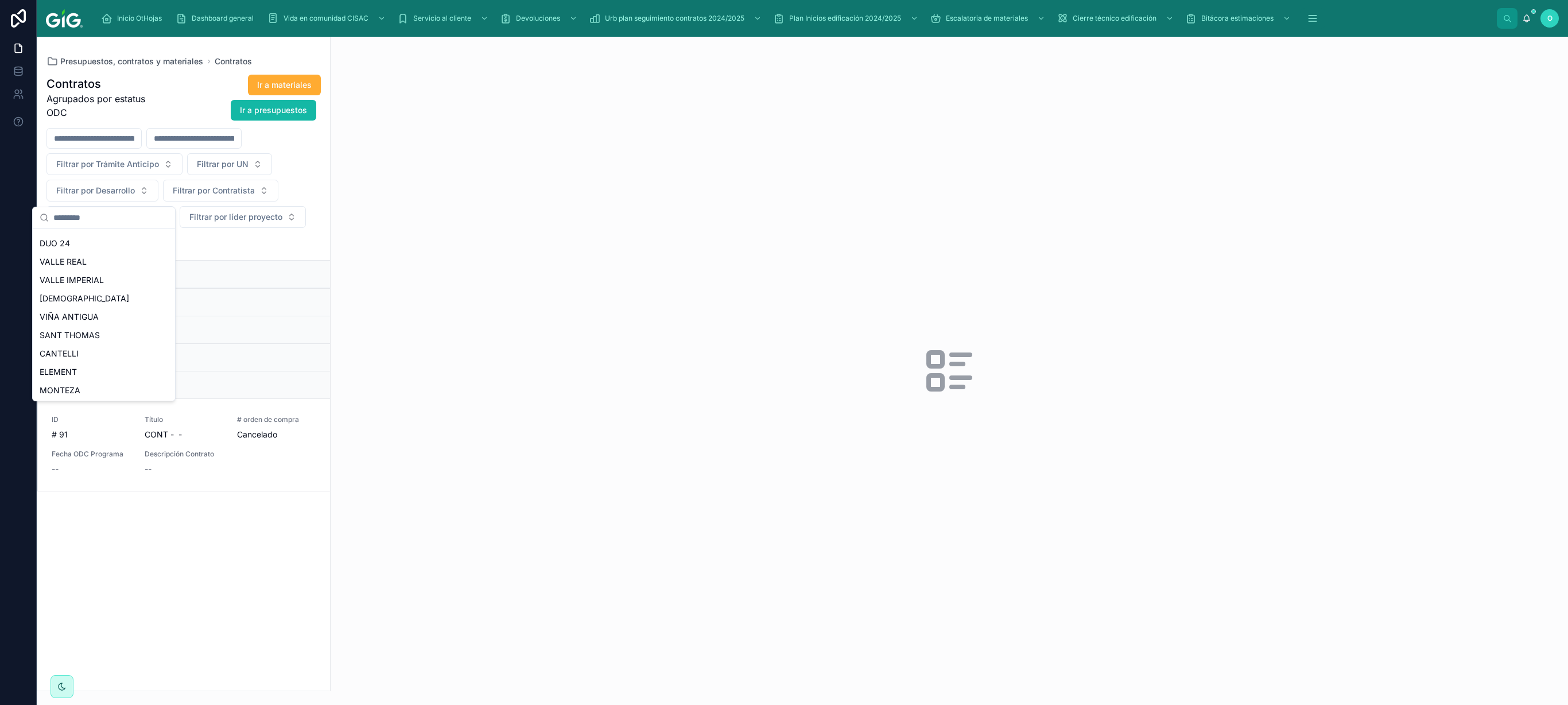
scroll to position [696, 0]
click at [78, 352] on span "SANT URIEL" at bounding box center [64, 352] width 47 height 12
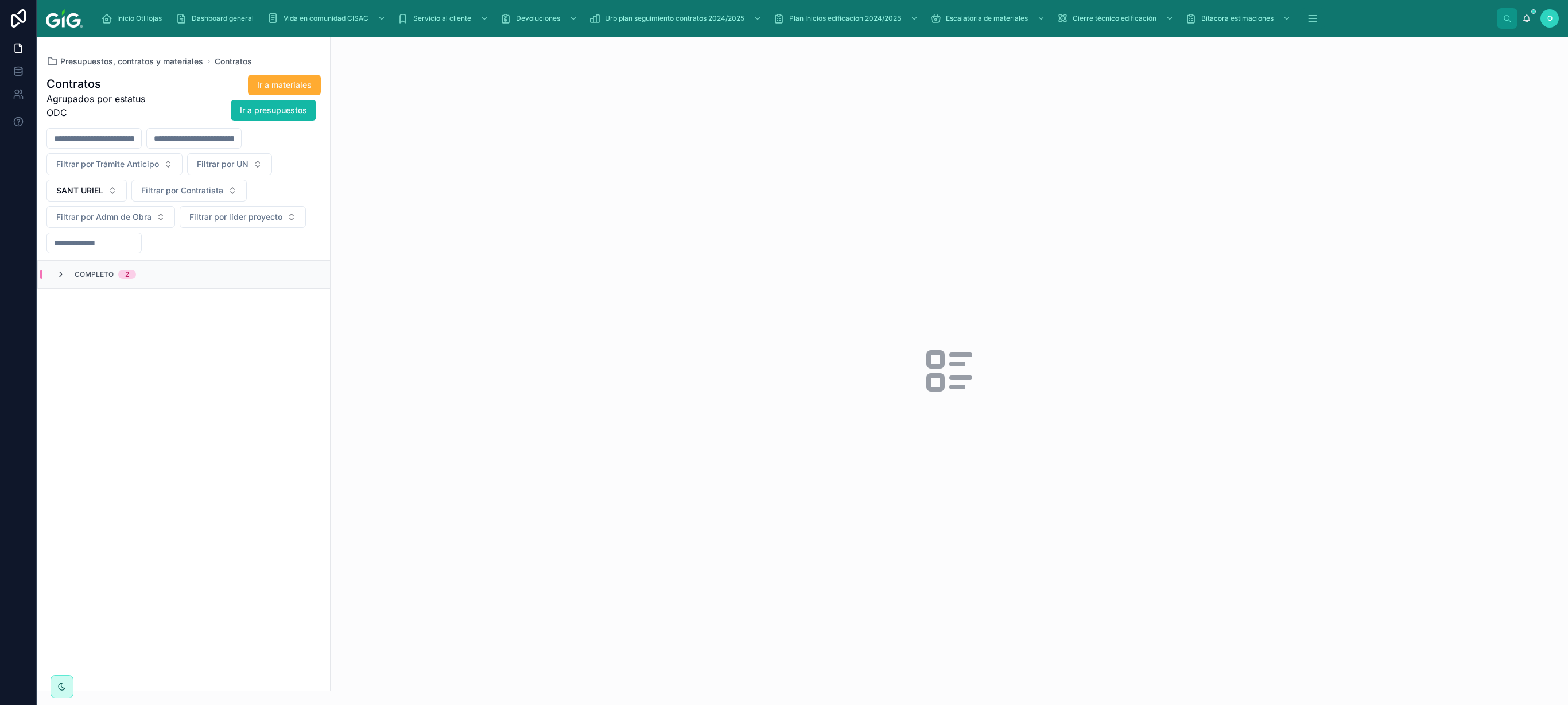
click at [61, 279] on icon at bounding box center [60, 274] width 9 height 9
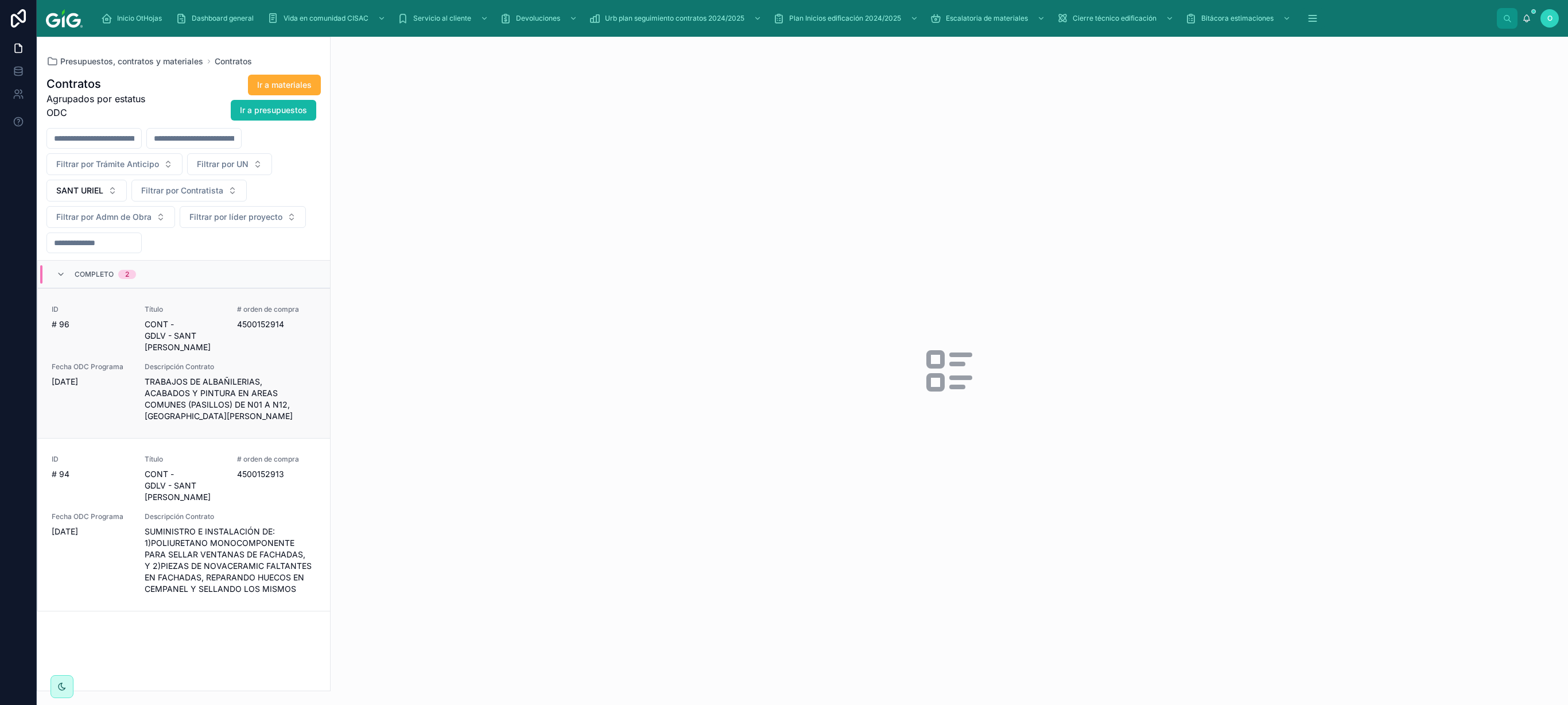
click at [236, 343] on div "ID # 96 Título CONT - GDLV - SANT [PERSON_NAME] # orden de compra 4500152914 Fe…" at bounding box center [184, 364] width 264 height 117
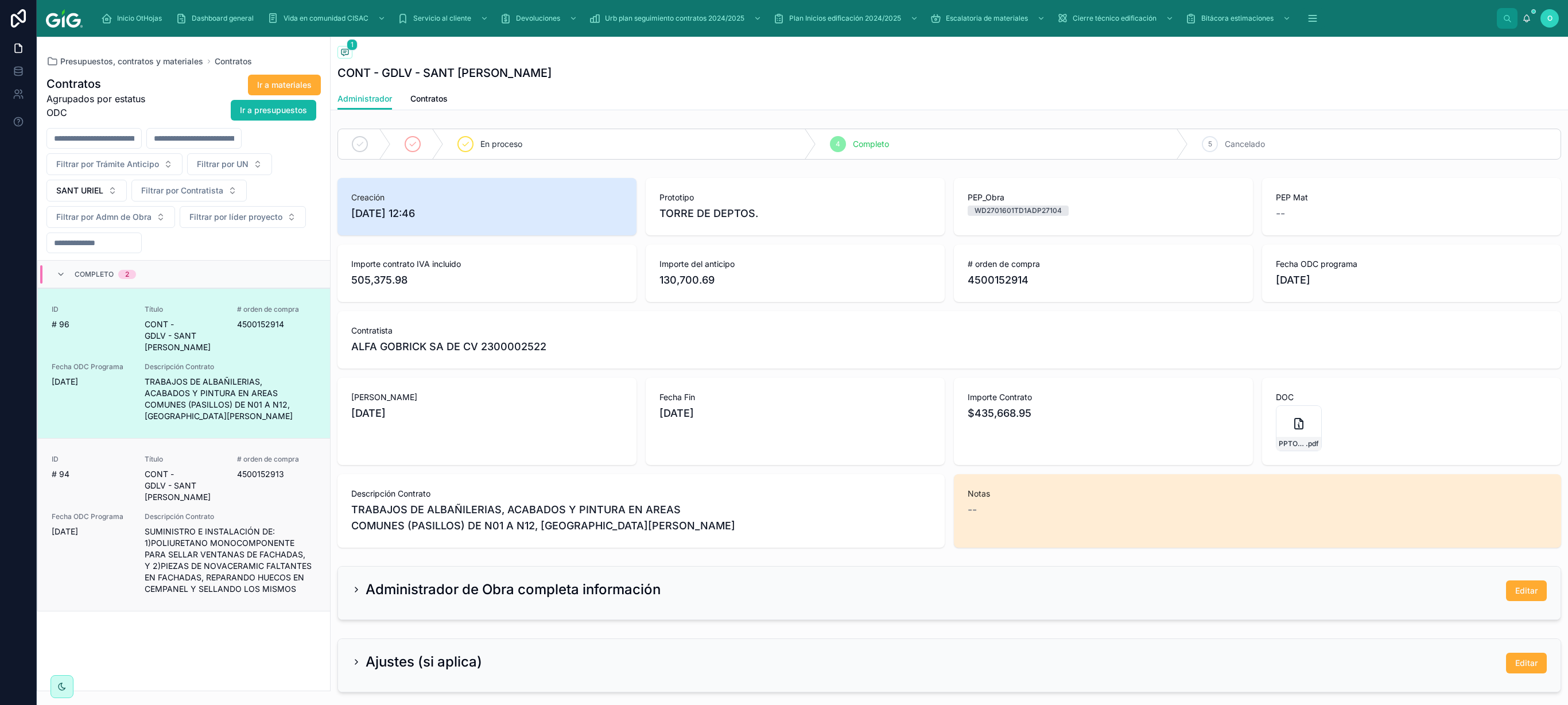
click at [281, 352] on span "Descripción Contrato" at bounding box center [230, 516] width 172 height 9
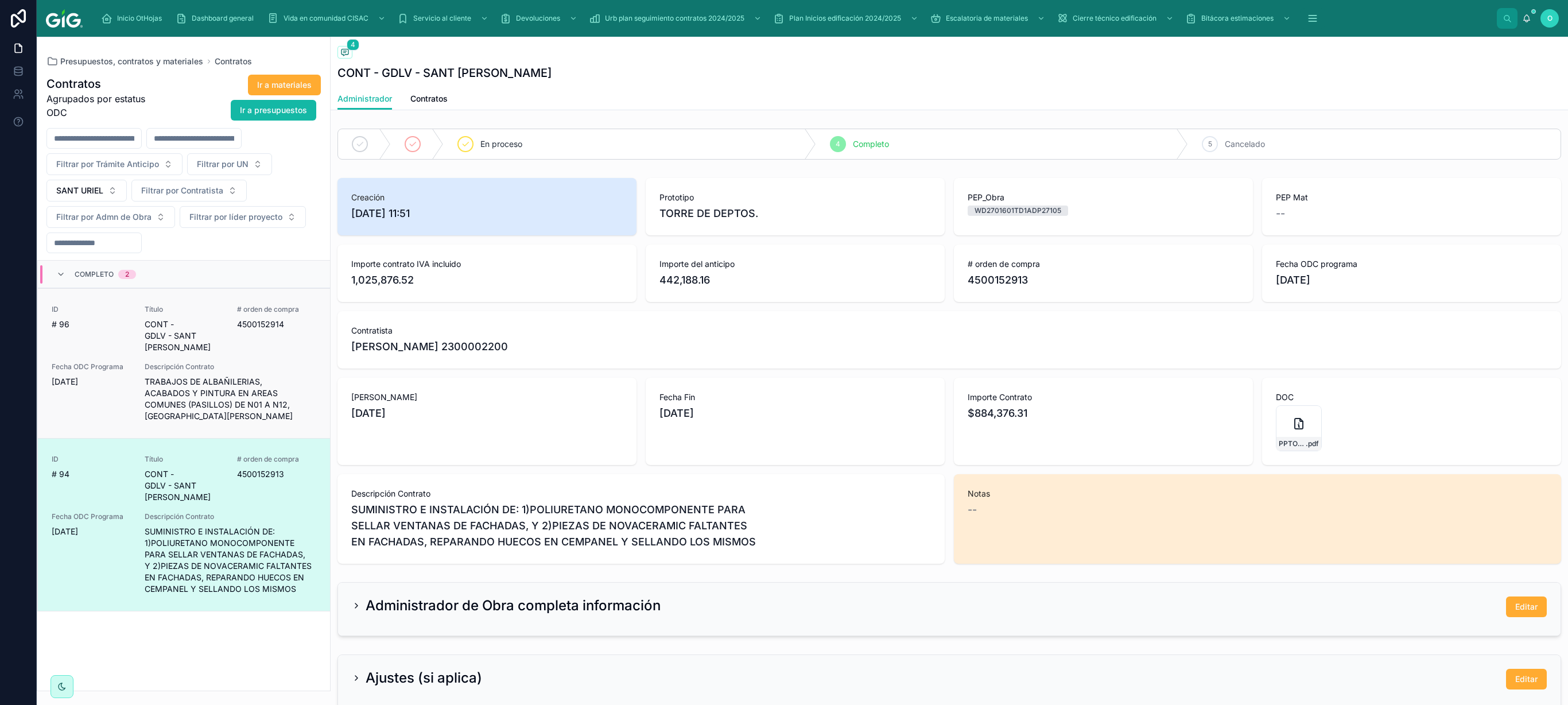
click at [279, 352] on span "Descripción Contrato" at bounding box center [230, 366] width 172 height 9
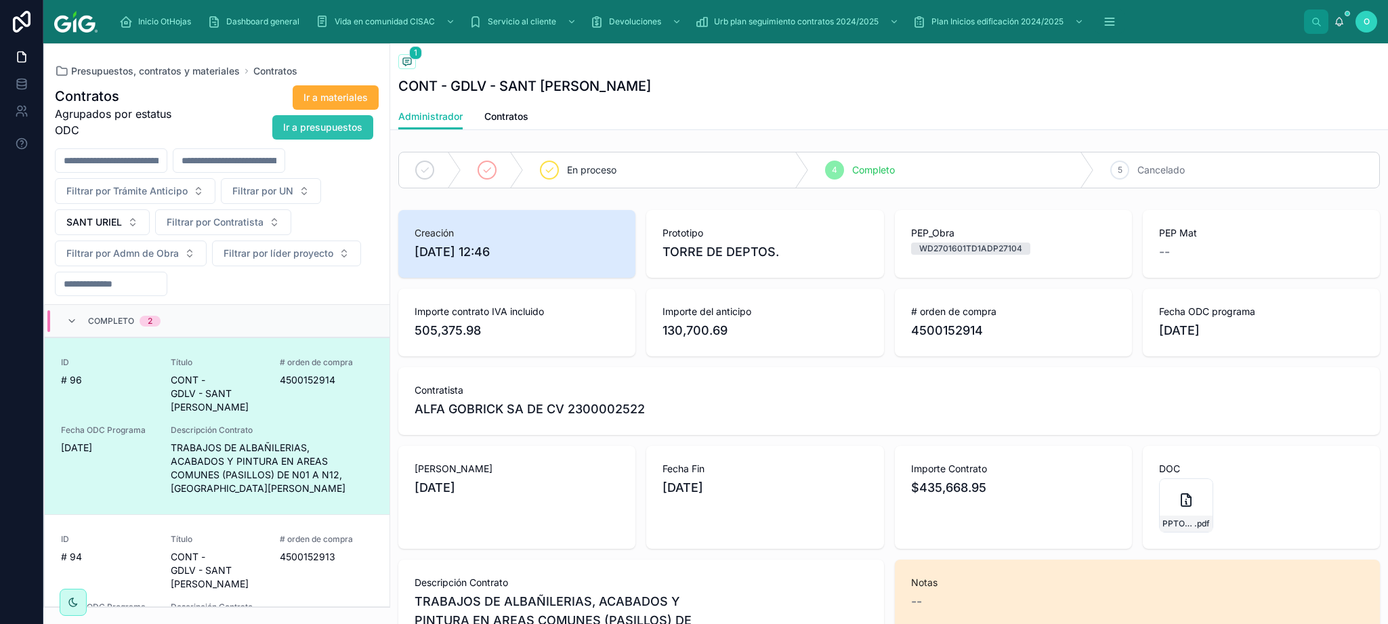
click at [337, 129] on span "Ir a presupuestos" at bounding box center [322, 128] width 79 height 14
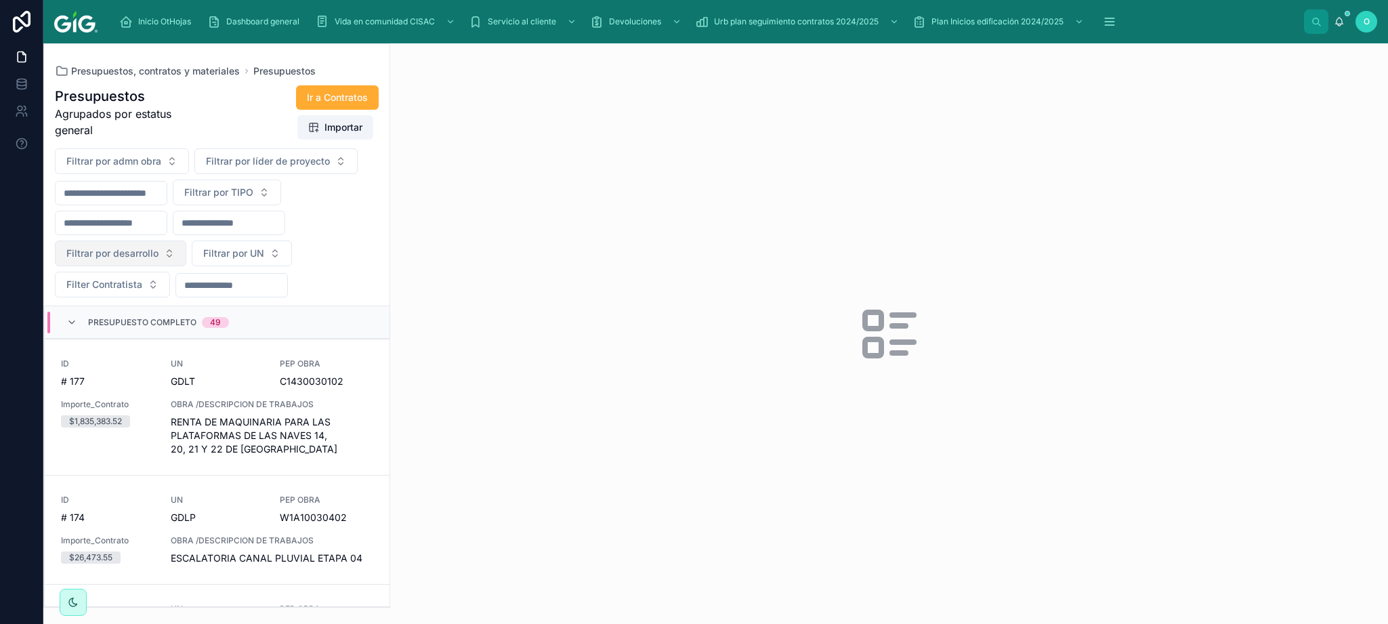
click at [174, 252] on button "Filtrar por desarrollo" at bounding box center [120, 254] width 131 height 26
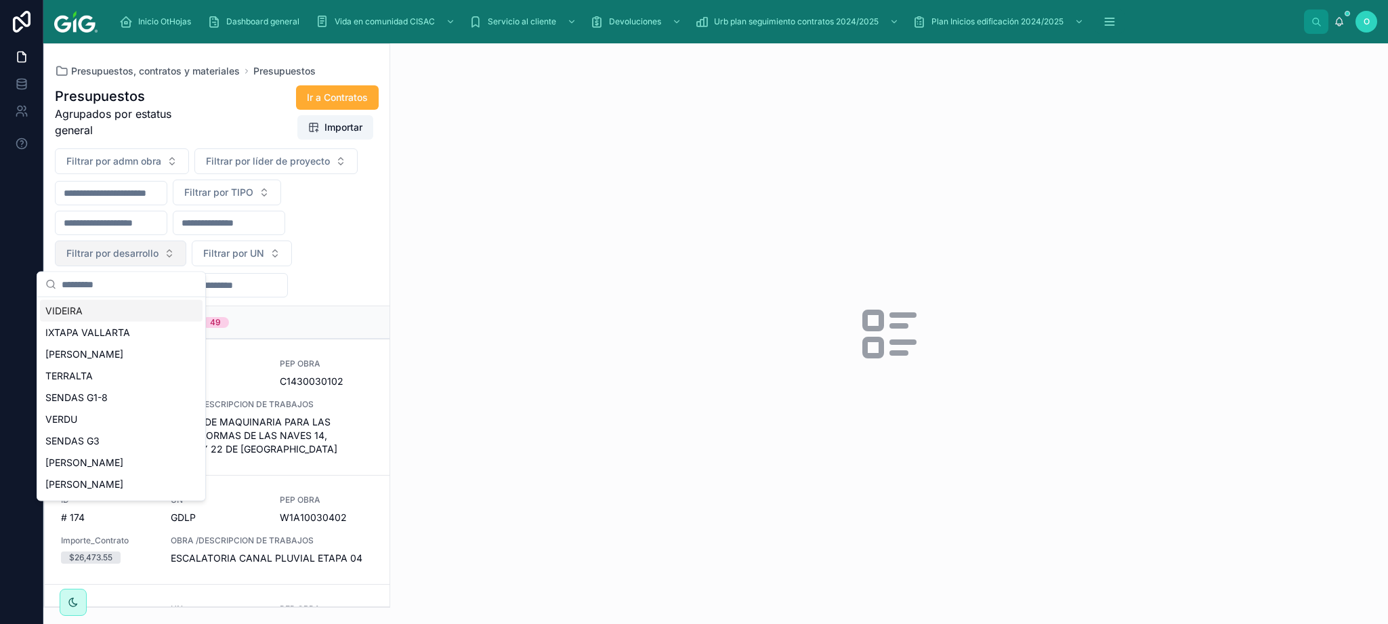
click at [170, 255] on button "Filtrar por desarrollo" at bounding box center [120, 254] width 131 height 26
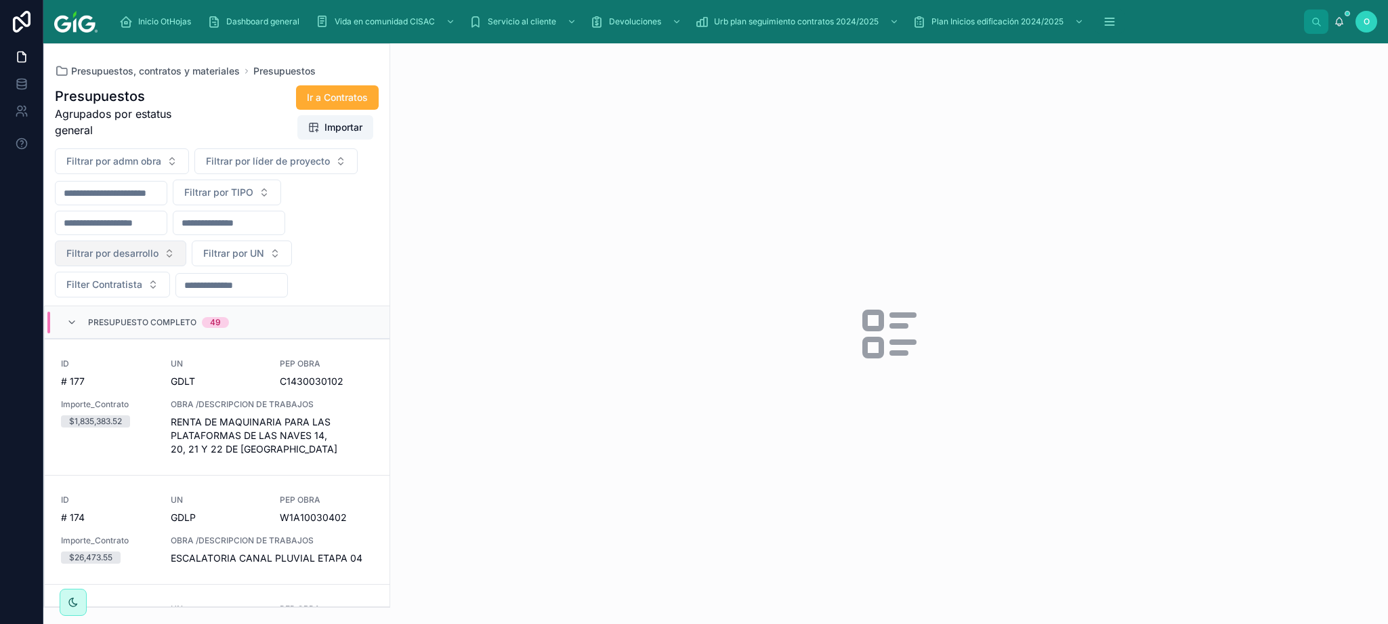
click at [171, 252] on button "Filtrar por desarrollo" at bounding box center [120, 254] width 131 height 26
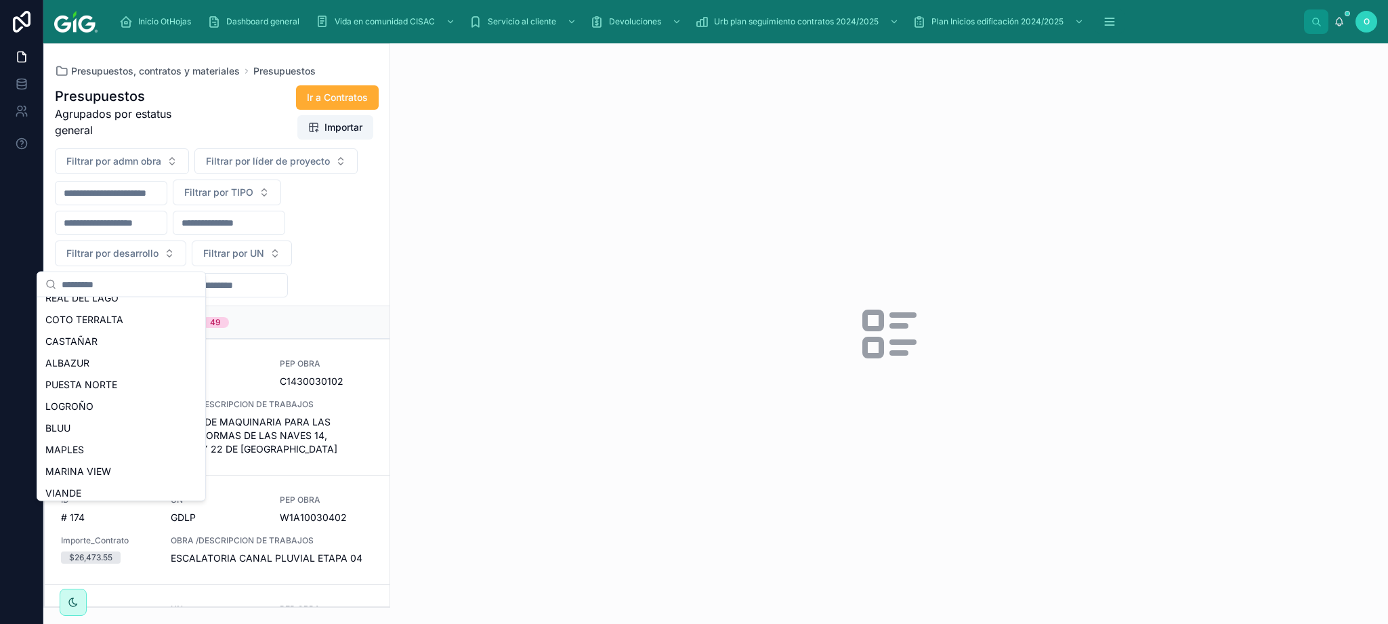
scroll to position [486, 0]
click at [97, 388] on div "BLUU" at bounding box center [121, 389] width 163 height 22
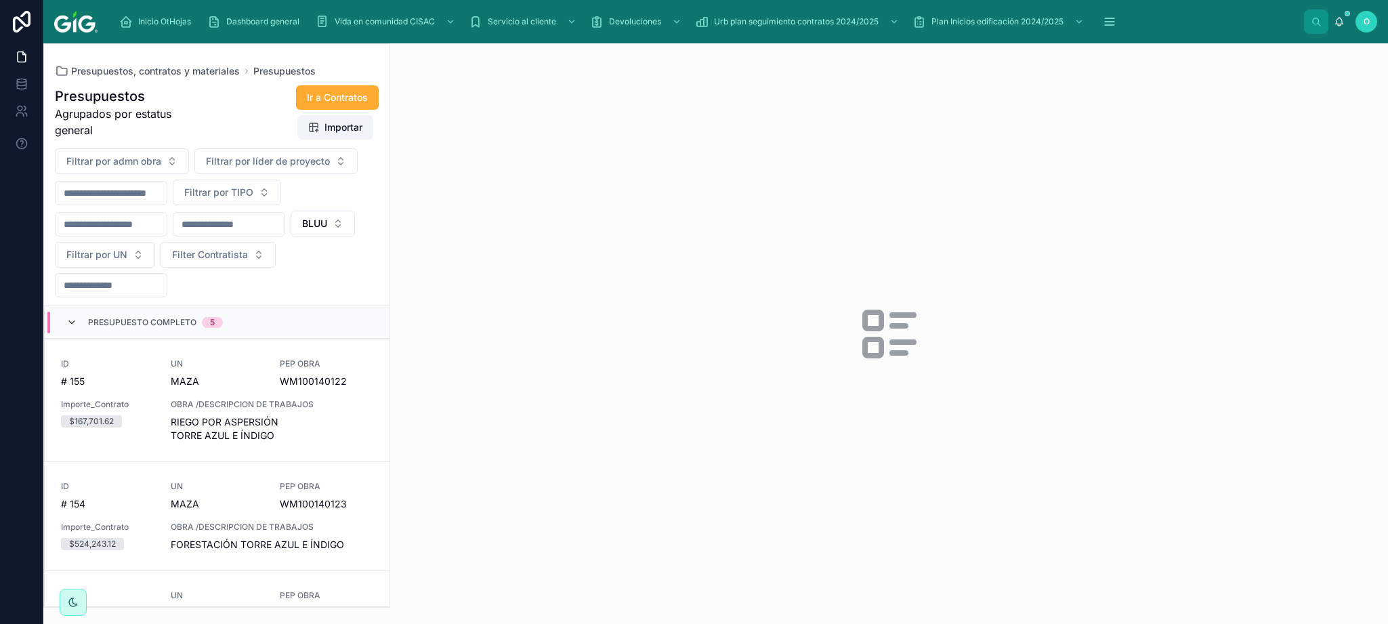
click at [72, 325] on icon at bounding box center [71, 322] width 11 height 11
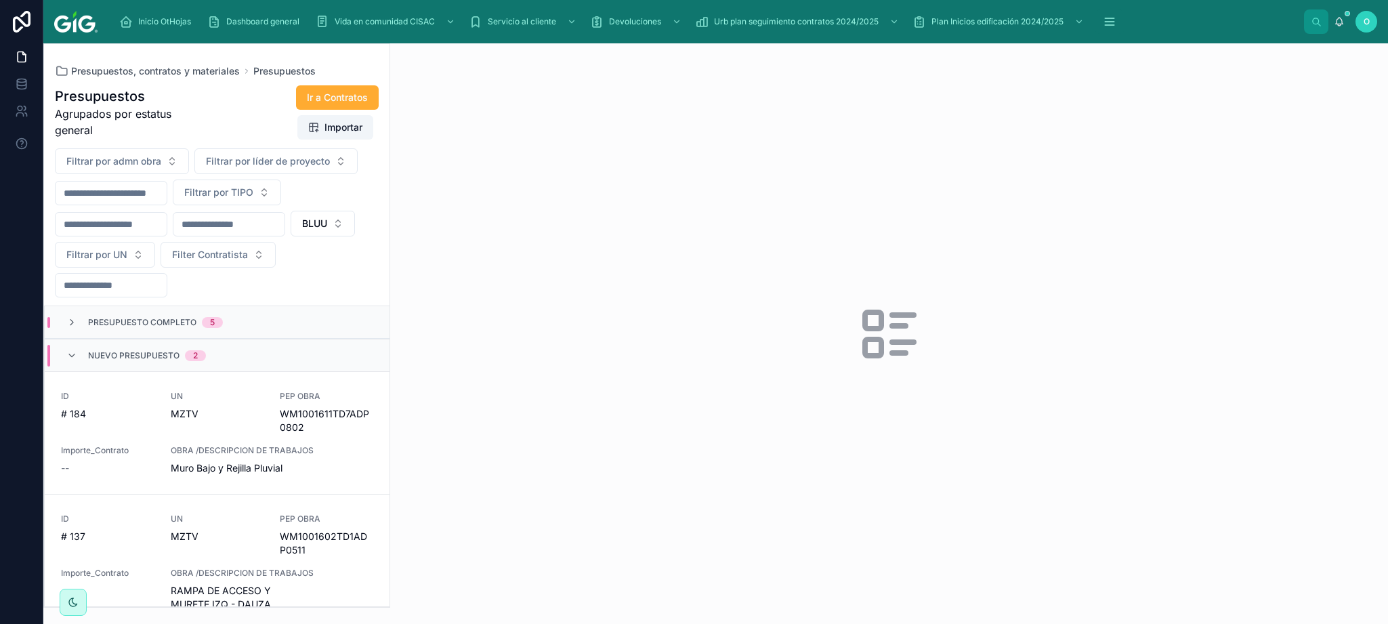
scroll to position [51, 0]
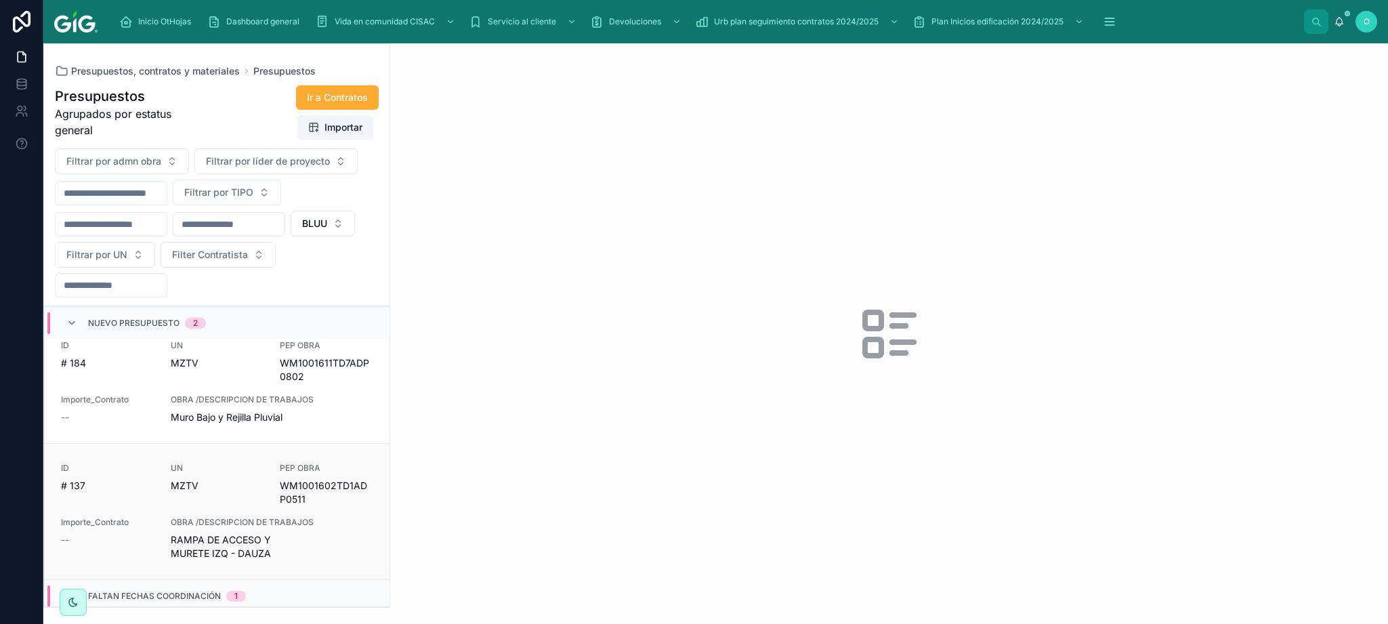
click at [323, 415] on div "ID # 137 UN MZTV PEP OBRA WM1001602TD1ADP0511 Importe_Contrato -- OBRA /DESCRIP…" at bounding box center [217, 512] width 312 height 98
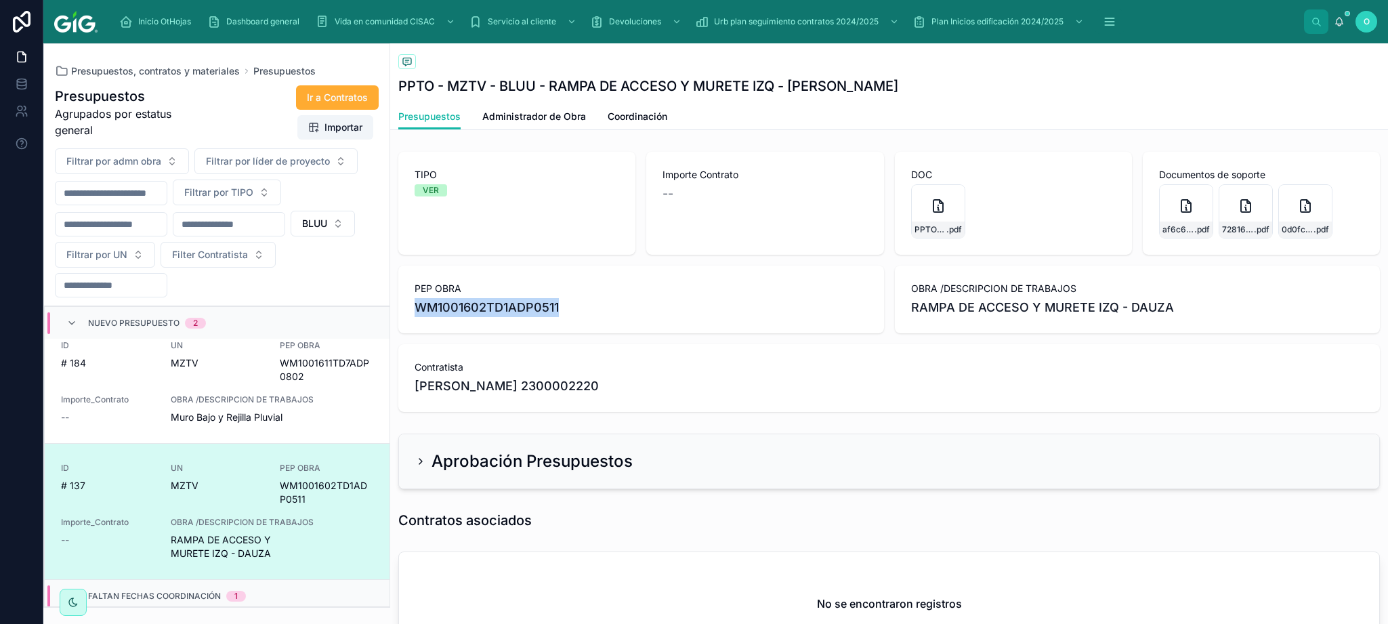
drag, startPoint x: 559, startPoint y: 305, endPoint x: 427, endPoint y: 316, distance: 132.6
click at [423, 311] on span "WM1001602TD1ADP0511" at bounding box center [641, 307] width 453 height 19
drag, startPoint x: 416, startPoint y: 305, endPoint x: 567, endPoint y: 311, distance: 151.2
click at [567, 307] on span "WM1001602TD1ADP0511" at bounding box center [641, 307] width 453 height 19
copy span "WM1001602TD1ADP0511"
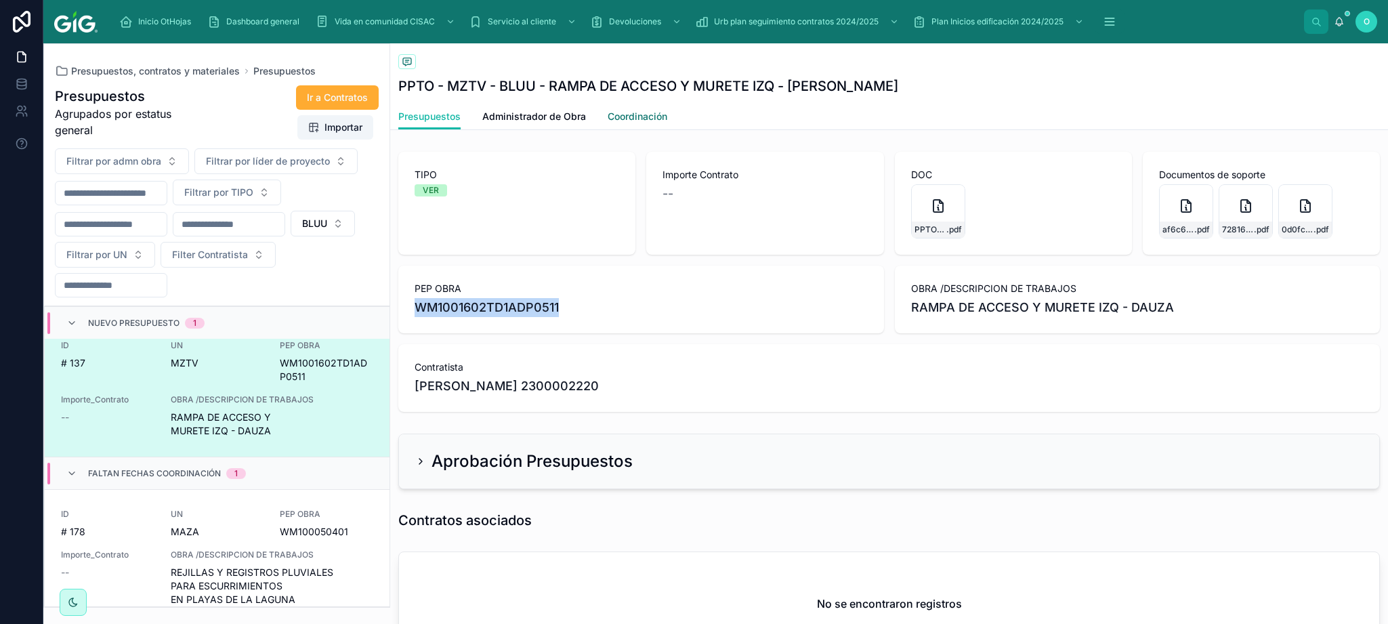
click at [619, 110] on link "Coordinación" at bounding box center [638, 117] width 60 height 27
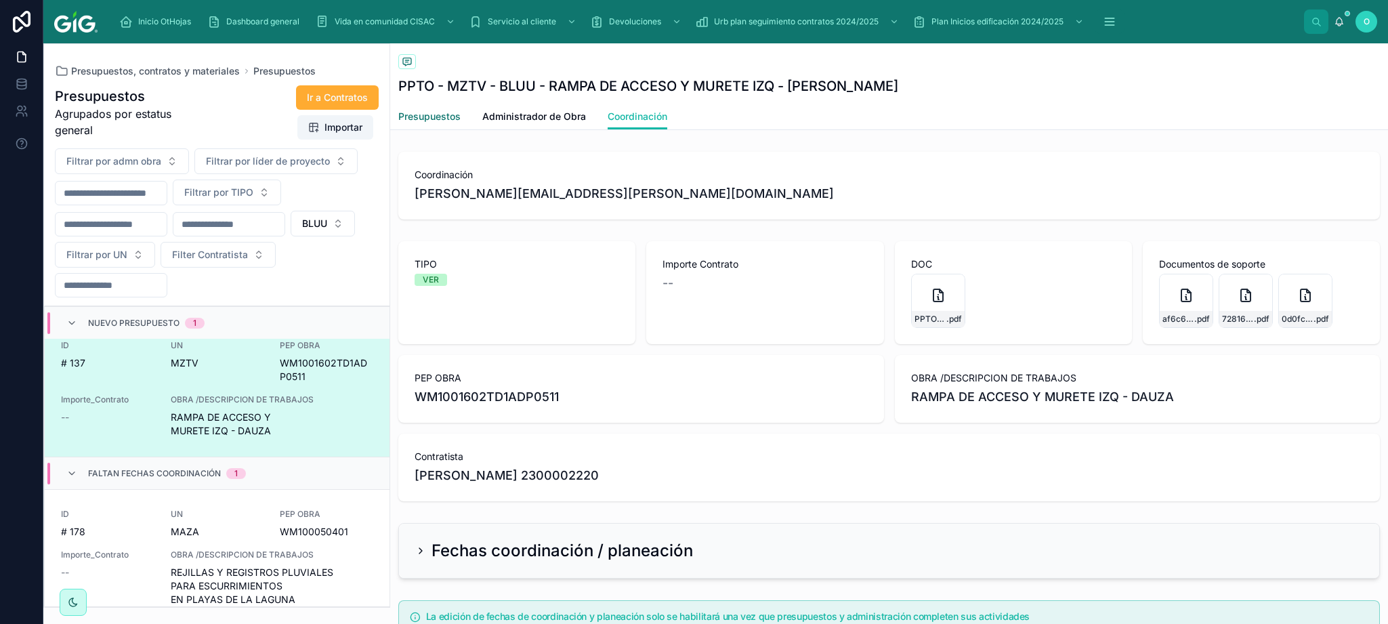
click at [430, 120] on span "Presupuestos" at bounding box center [429, 117] width 62 height 14
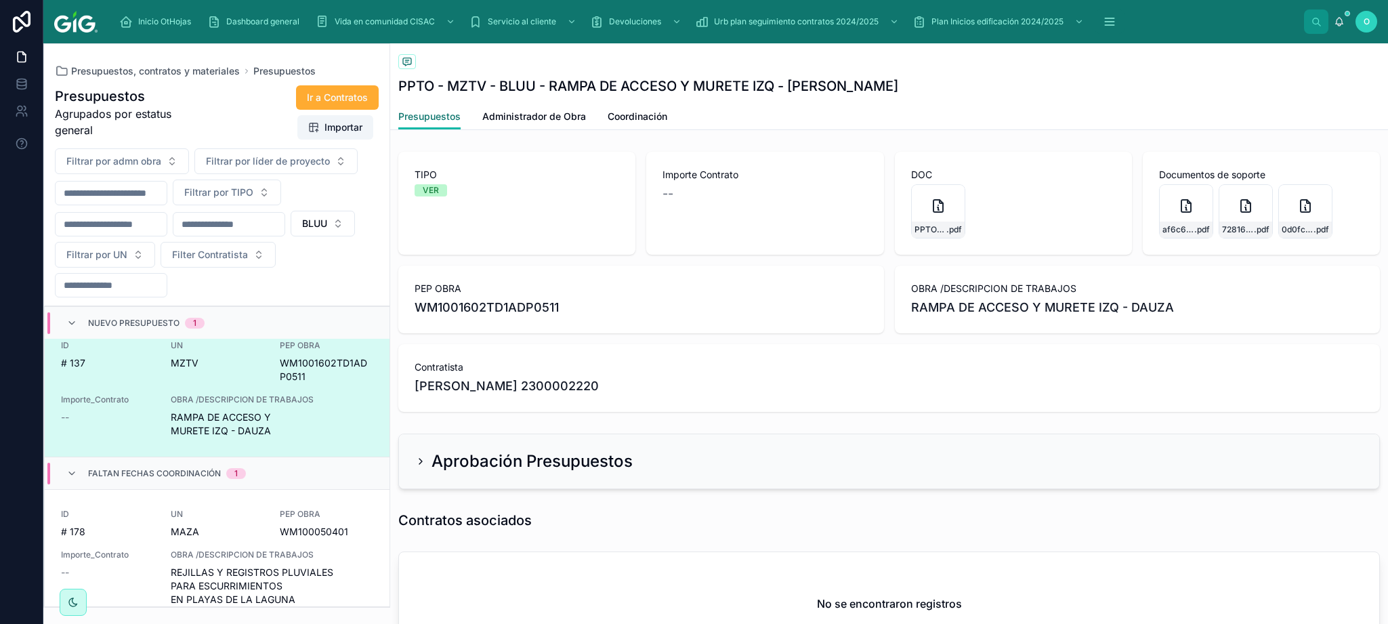
scroll to position [131, 0]
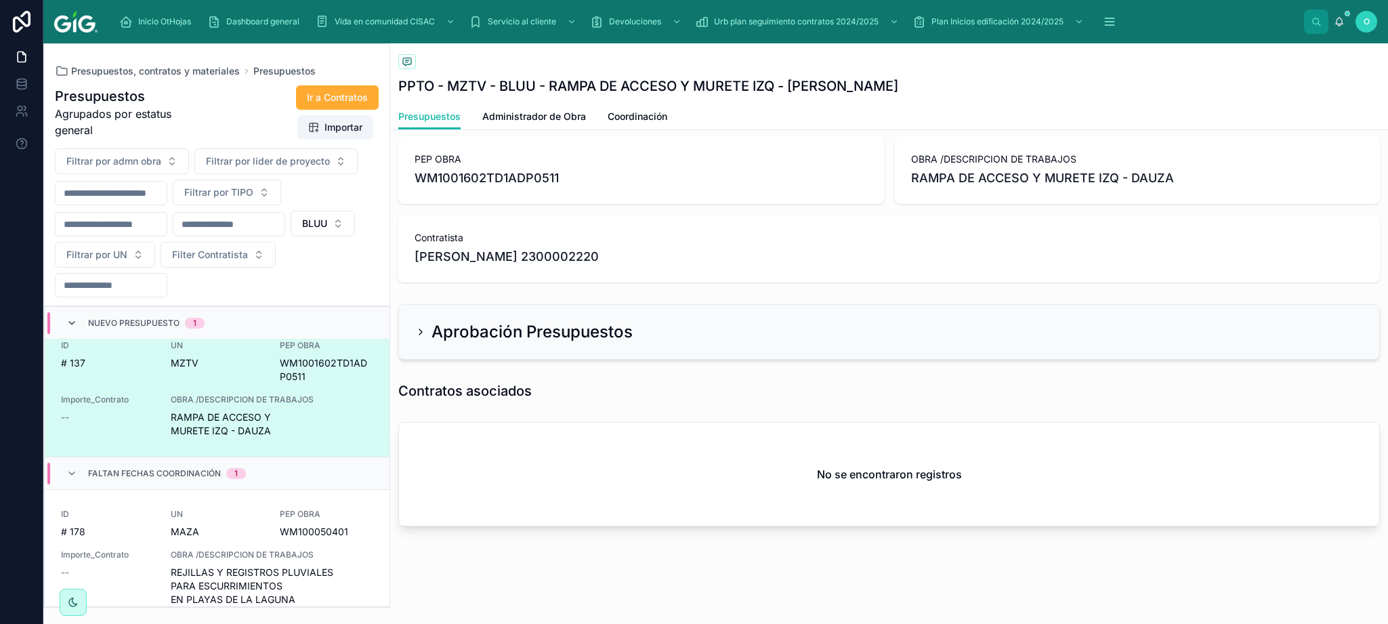
click at [70, 322] on icon at bounding box center [71, 323] width 11 height 11
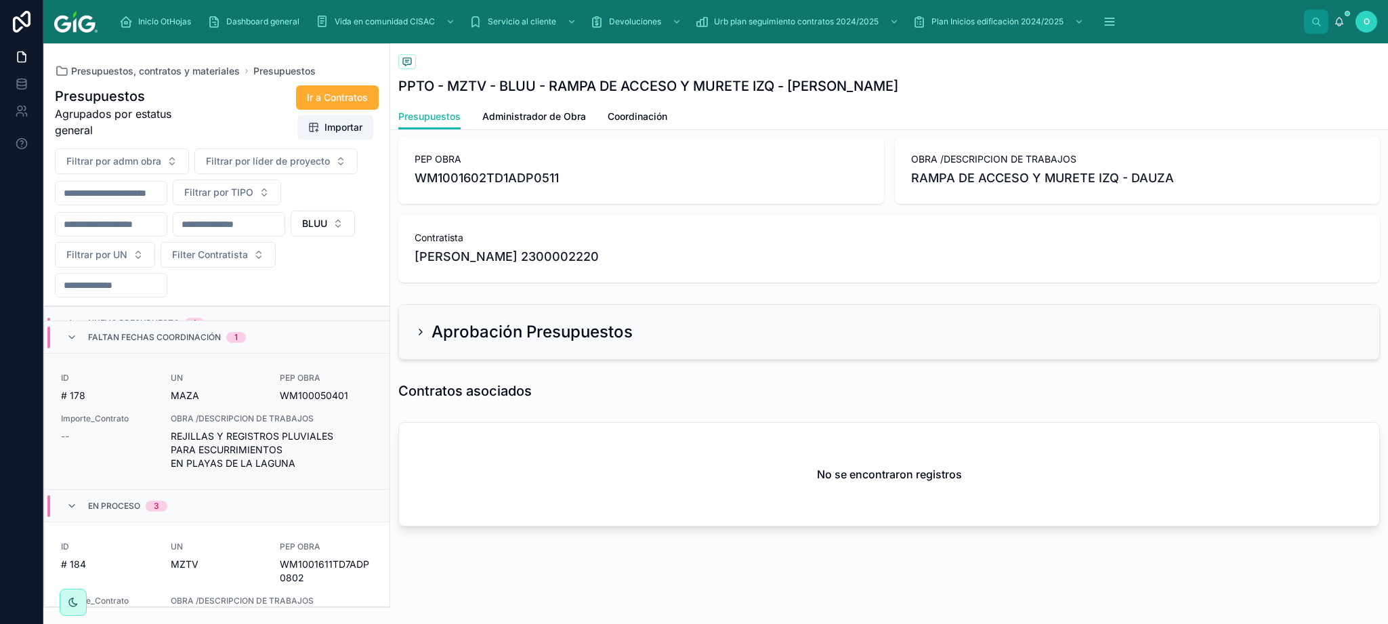
scroll to position [0, 0]
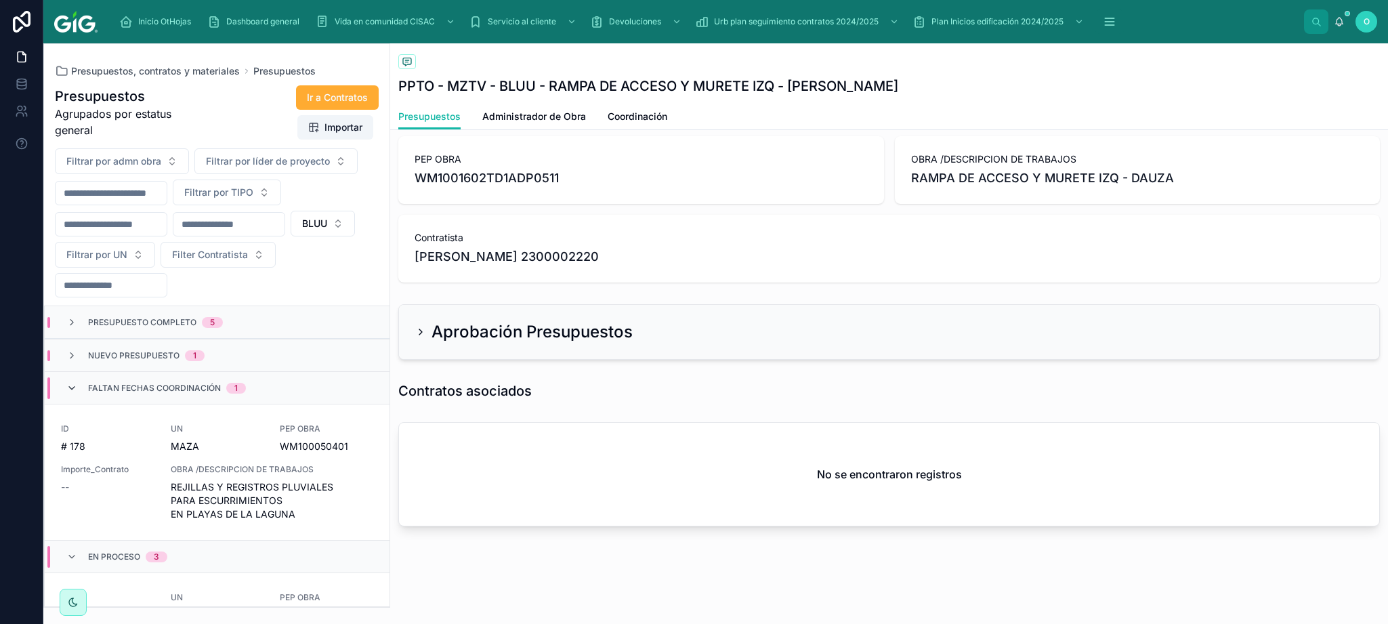
click at [72, 390] on icon at bounding box center [71, 388] width 11 height 11
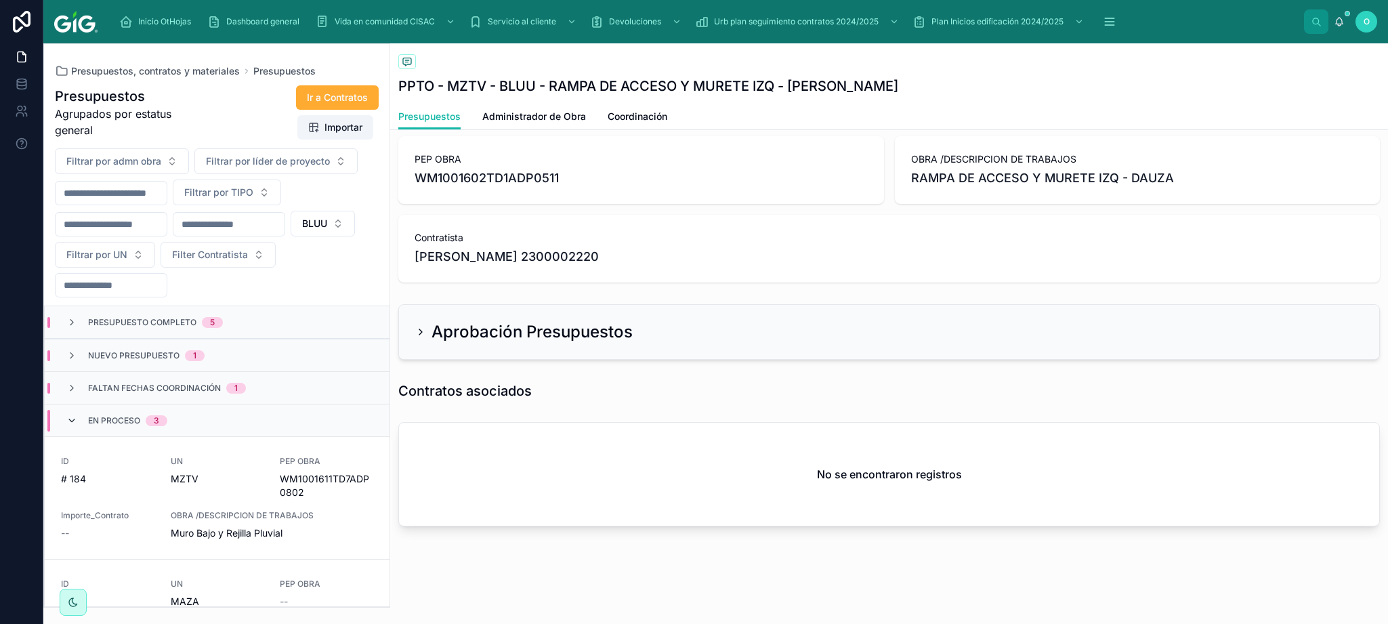
click at [72, 415] on icon at bounding box center [71, 420] width 11 height 11
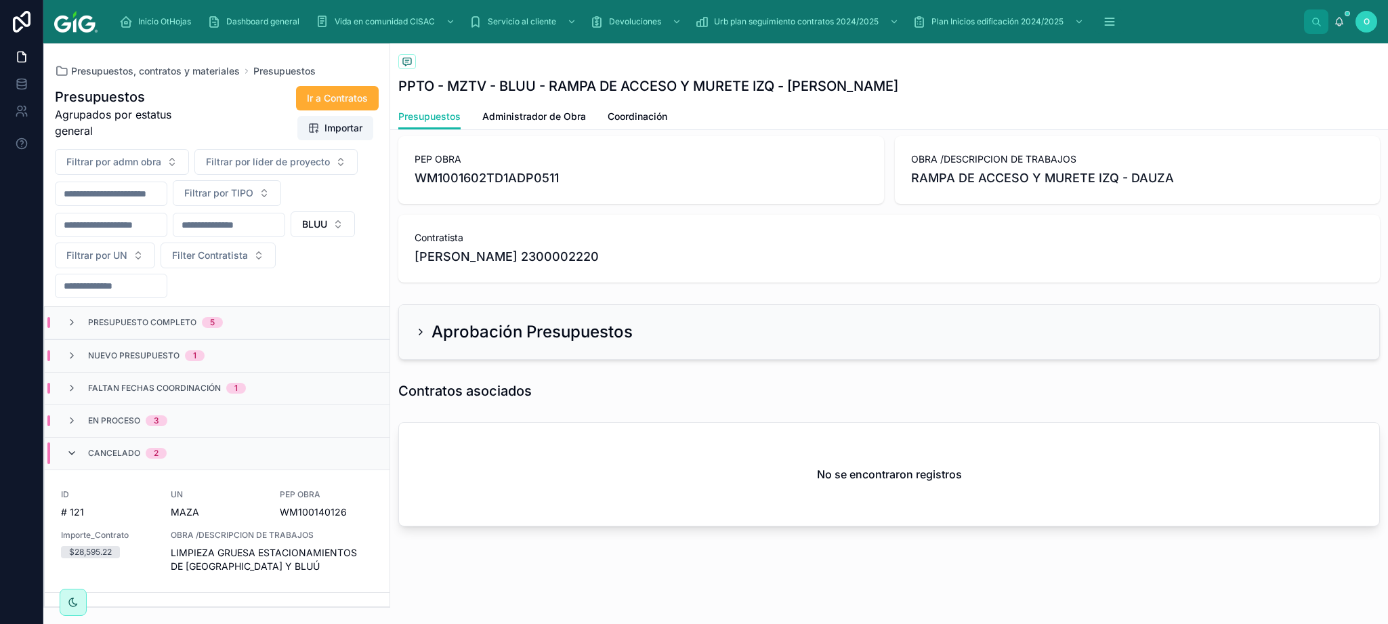
click at [75, 415] on icon at bounding box center [71, 453] width 11 height 11
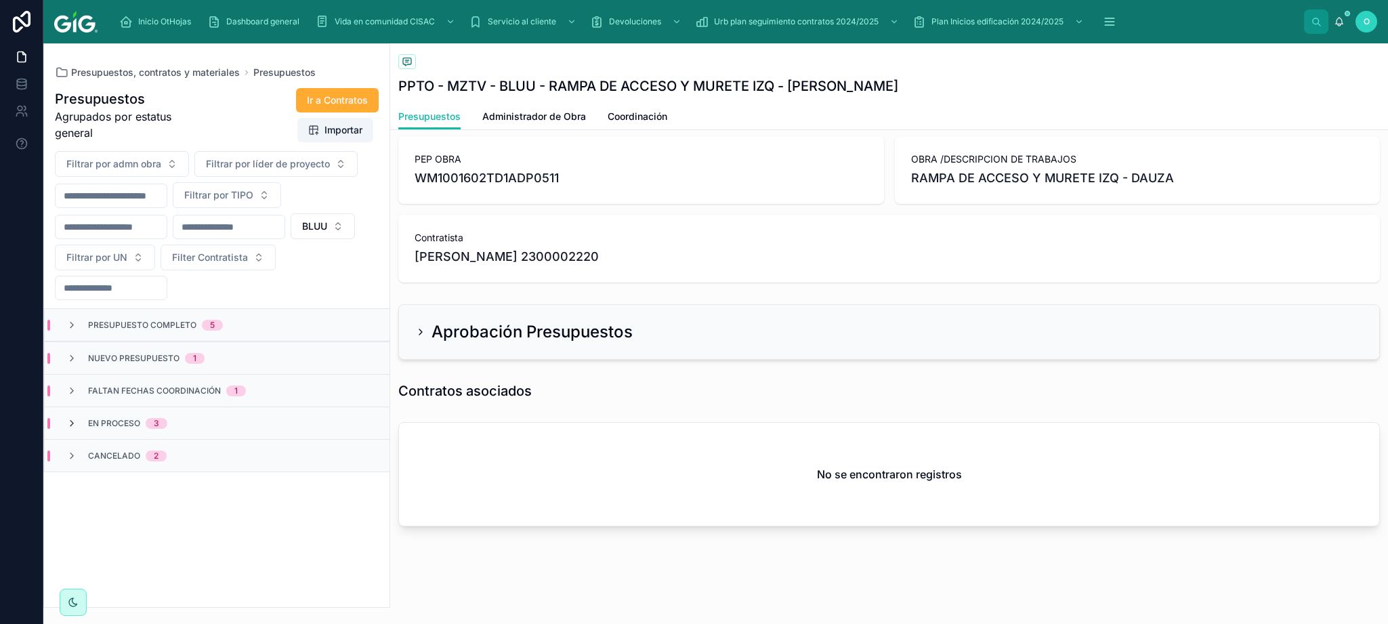
click at [73, 415] on icon at bounding box center [71, 423] width 11 height 11
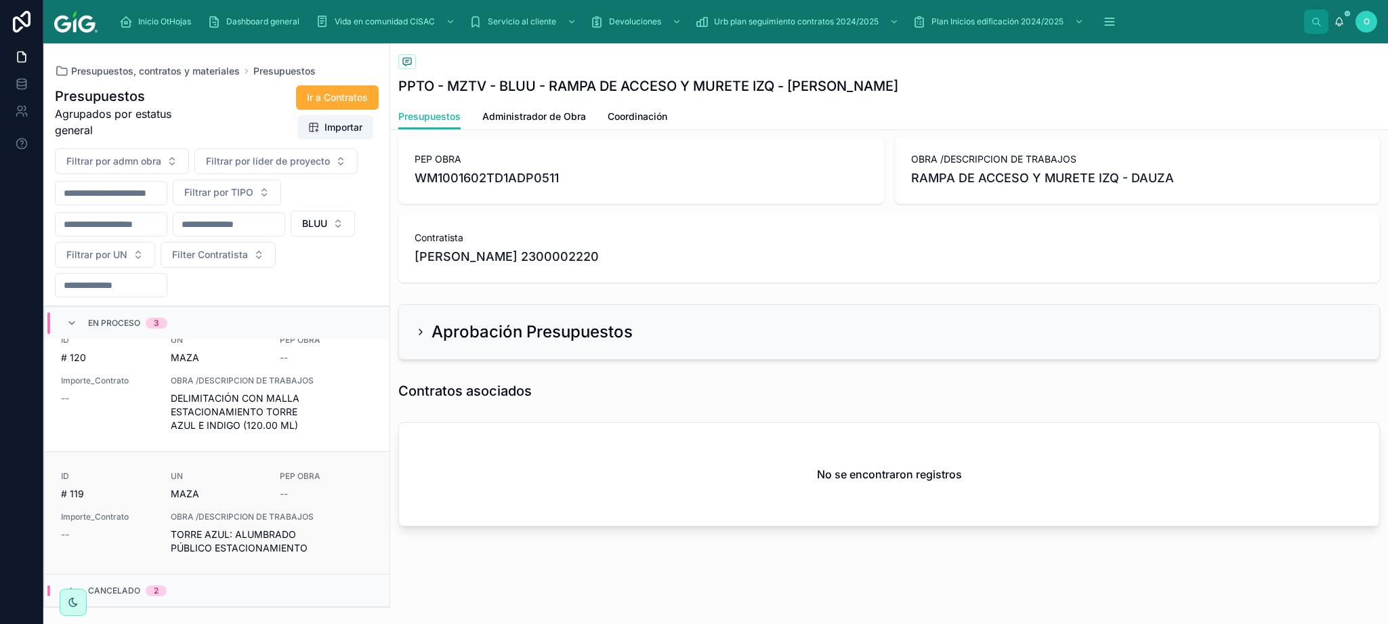
scroll to position [8, 0]
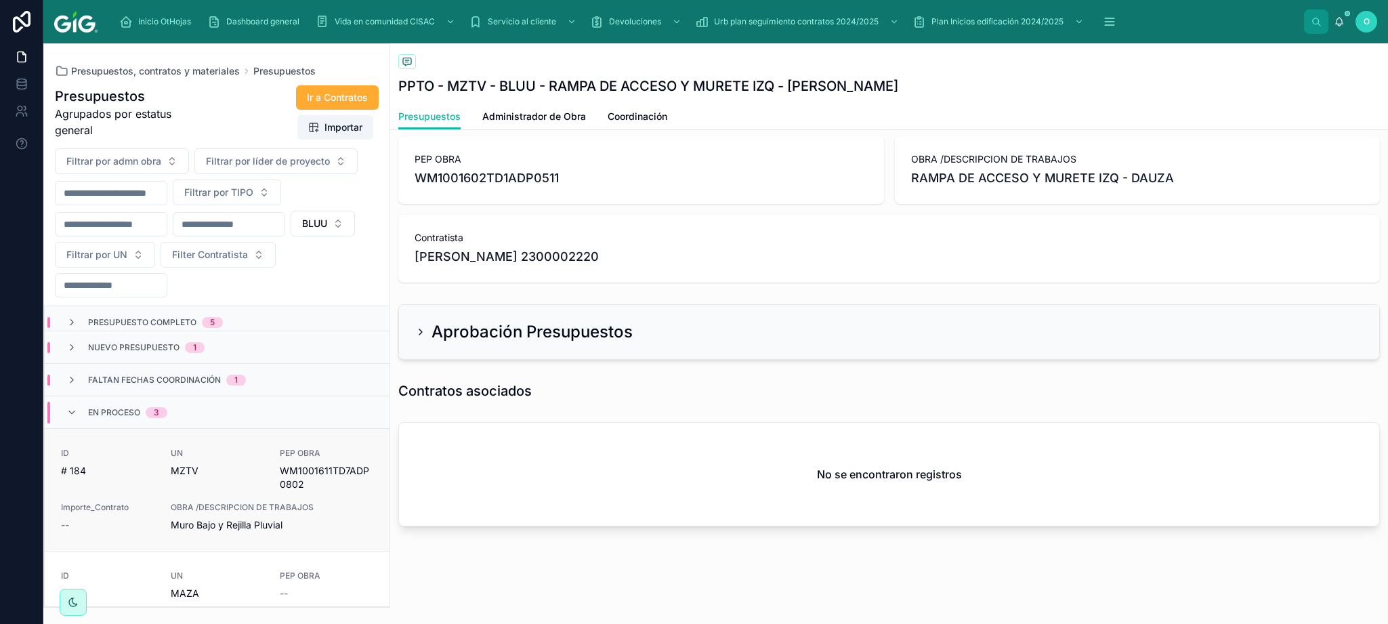
click at [316, 415] on div "OBRA /DESCRIPCION DE TRABAJOS Muro Bajo y Rejilla Pluvial" at bounding box center [272, 517] width 203 height 30
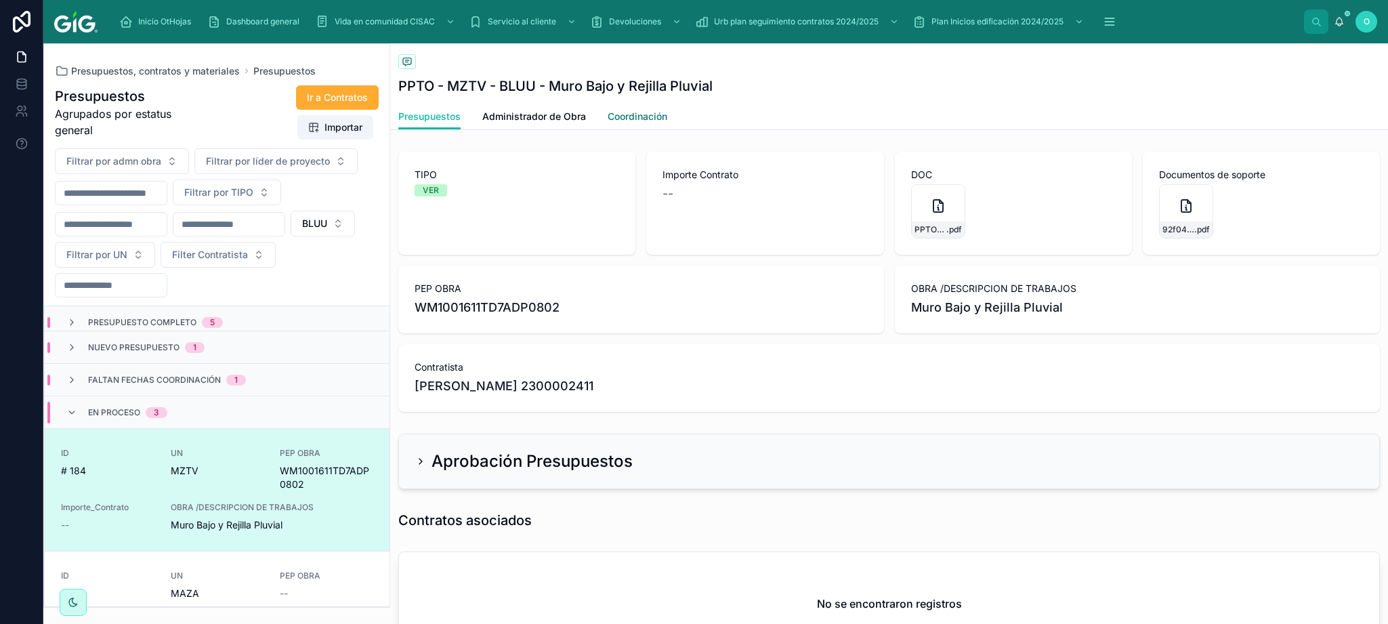
click at [638, 116] on span "Coordinación" at bounding box center [638, 117] width 60 height 14
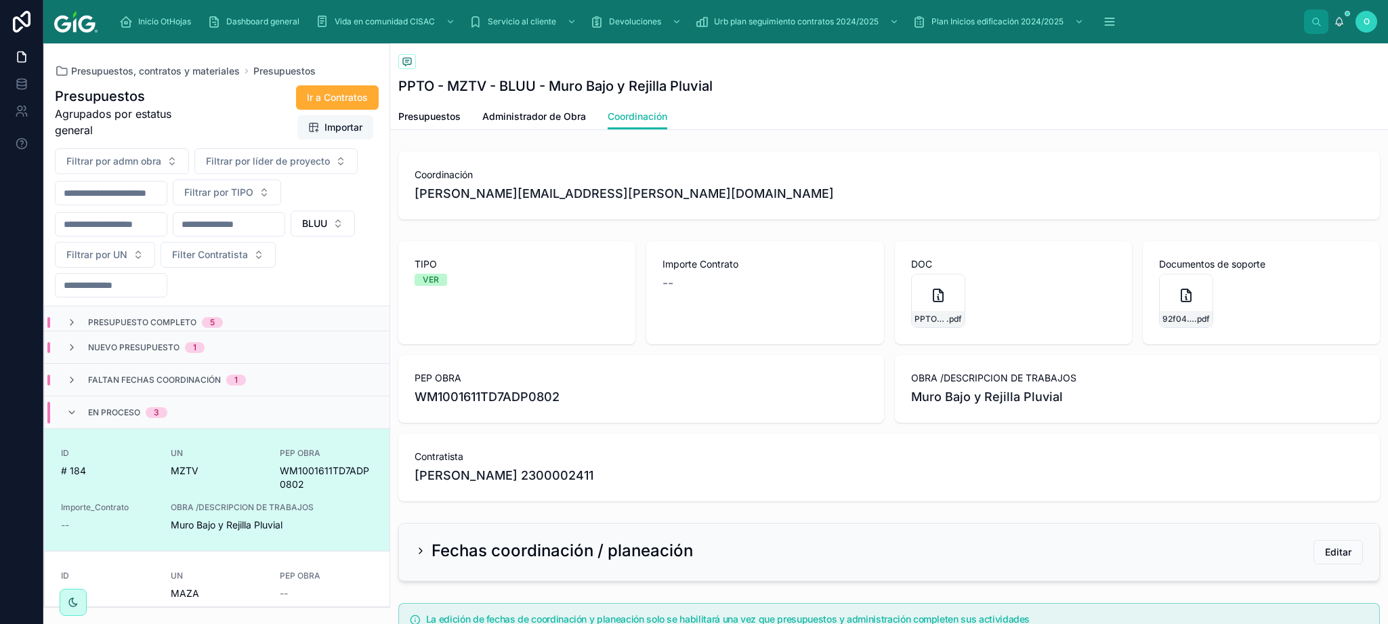
drag, startPoint x: 345, startPoint y: 99, endPoint x: 348, endPoint y: 131, distance: 32.6
click at [348, 131] on div "Ir a Contratos Importar" at bounding box center [292, 113] width 173 height 56
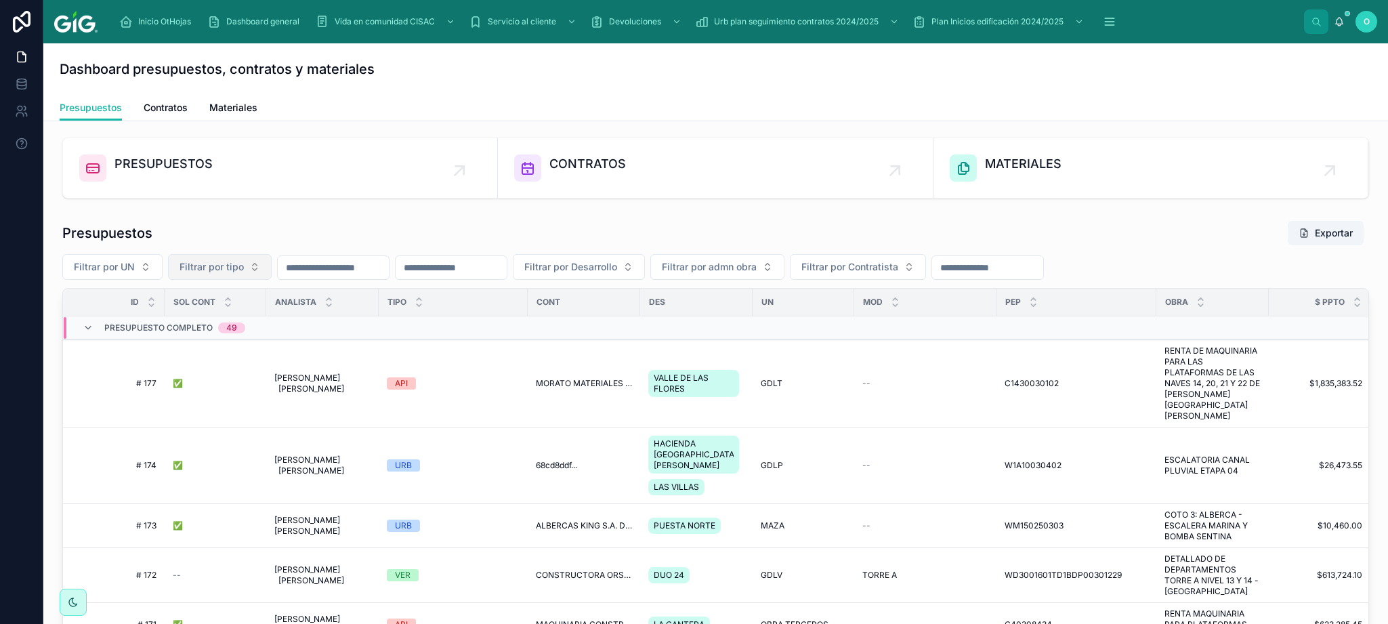
click at [249, 266] on button "Filtrar por tipo" at bounding box center [220, 267] width 104 height 26
click at [158, 367] on div "VER" at bounding box center [221, 367] width 163 height 22
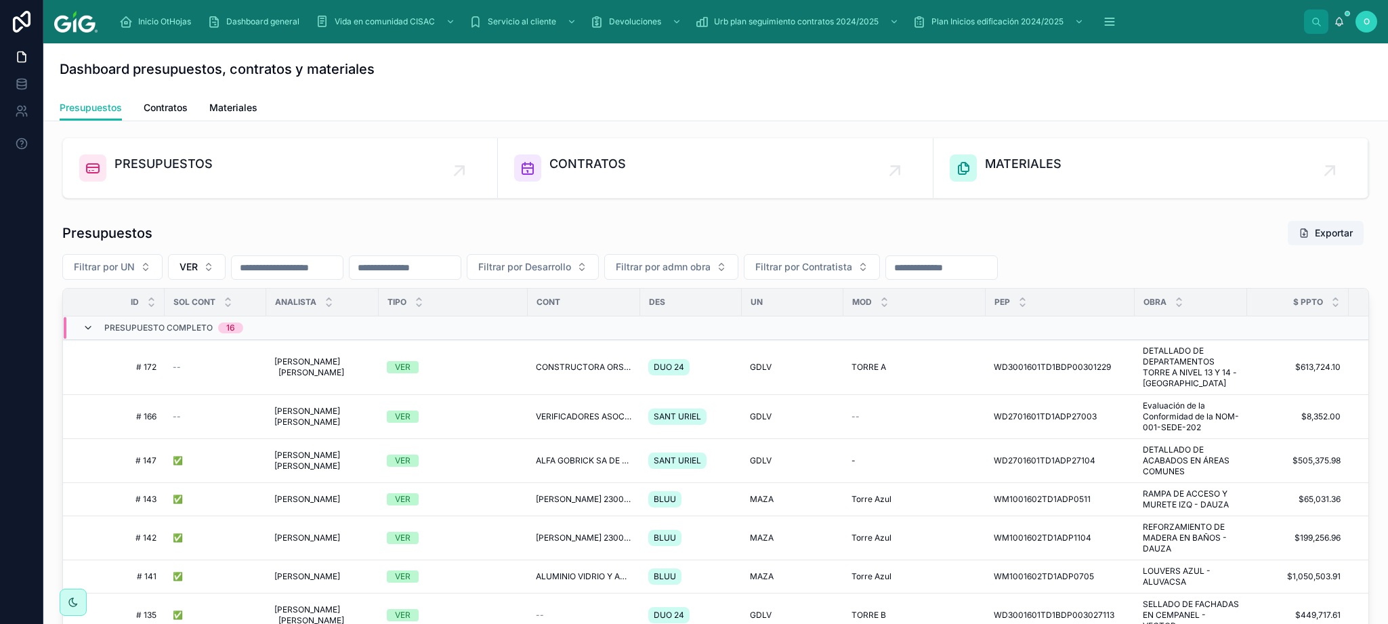
click at [87, 329] on icon at bounding box center [88, 327] width 11 height 11
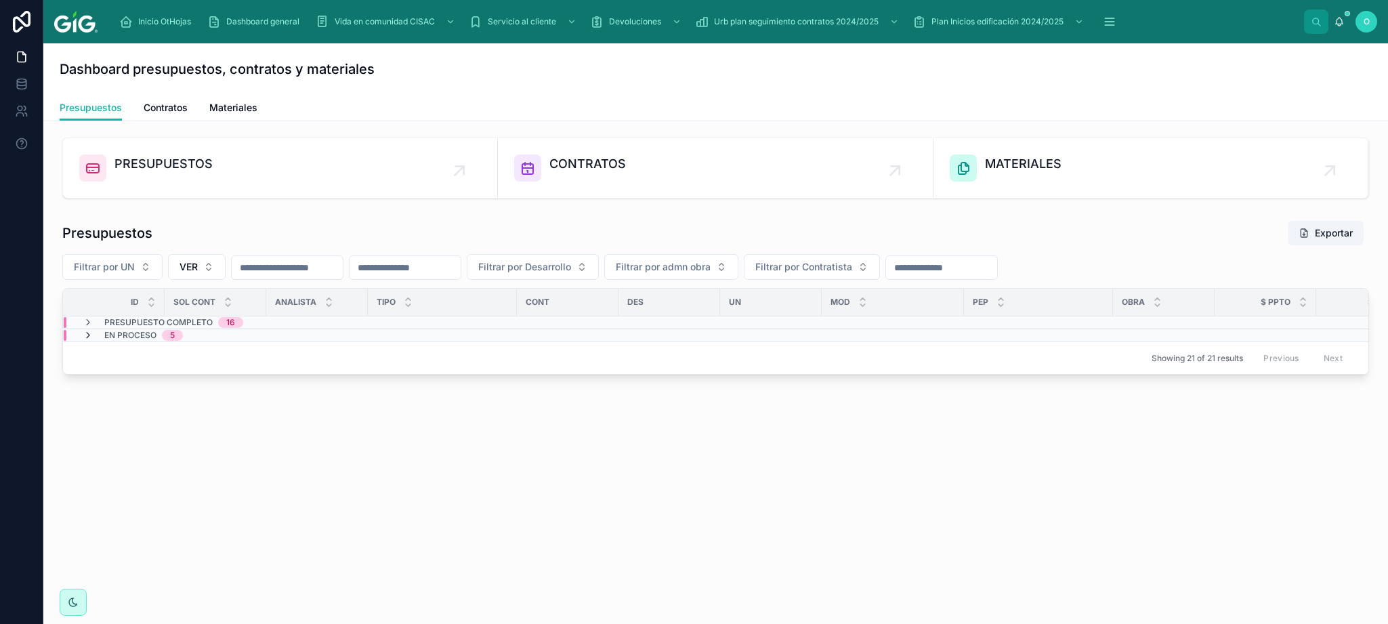
click at [89, 335] on icon at bounding box center [88, 335] width 11 height 11
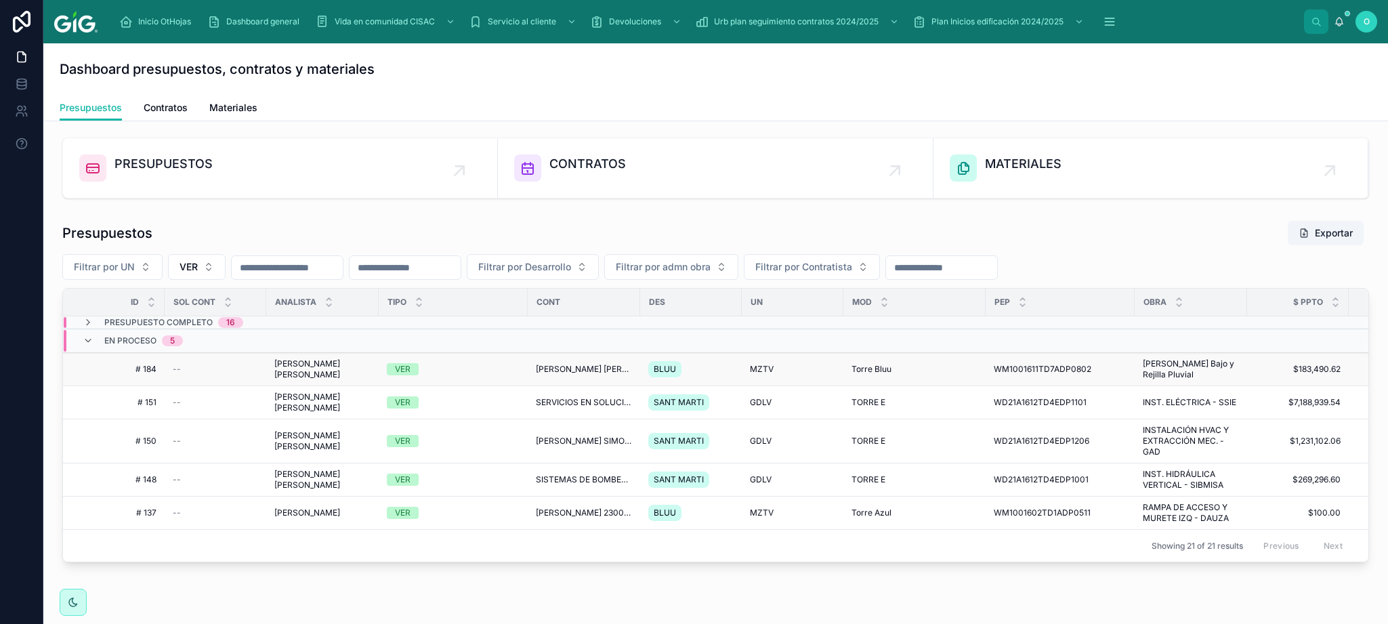
click at [459, 374] on div "VER" at bounding box center [453, 369] width 133 height 12
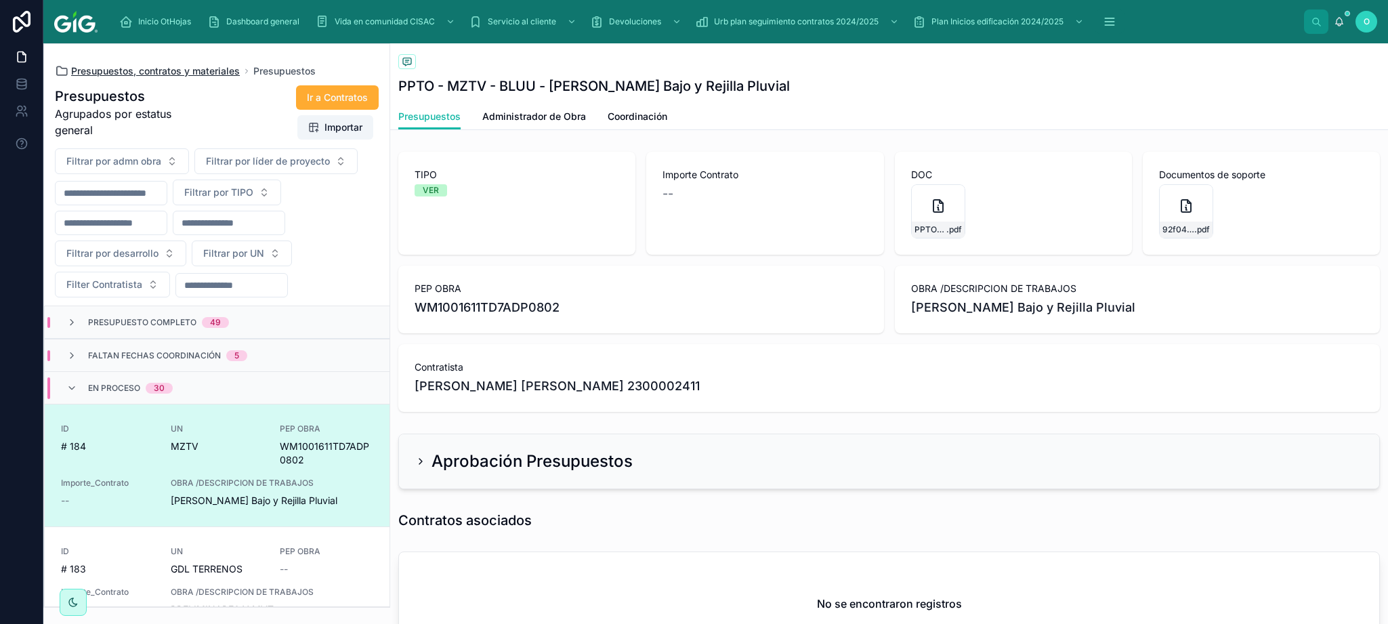
click at [134, 75] on span "Presupuestos, contratos y materiales" at bounding box center [155, 71] width 169 height 14
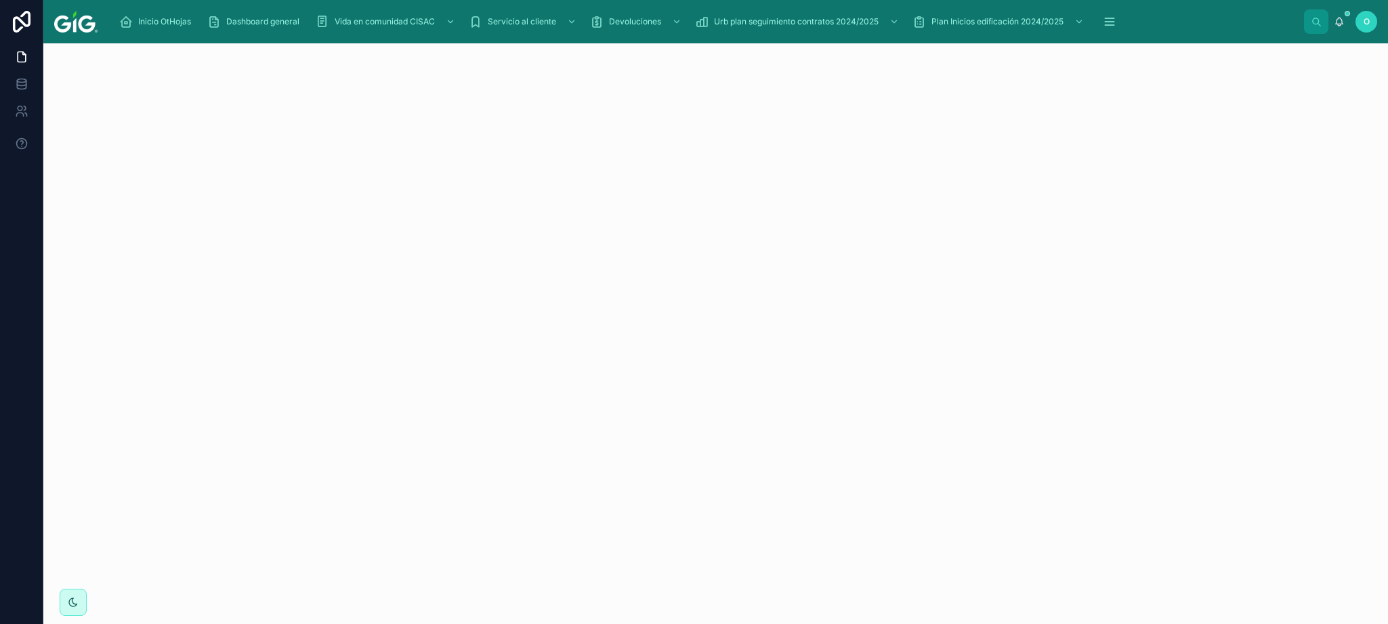
click at [131, 72] on div at bounding box center [715, 333] width 1345 height 581
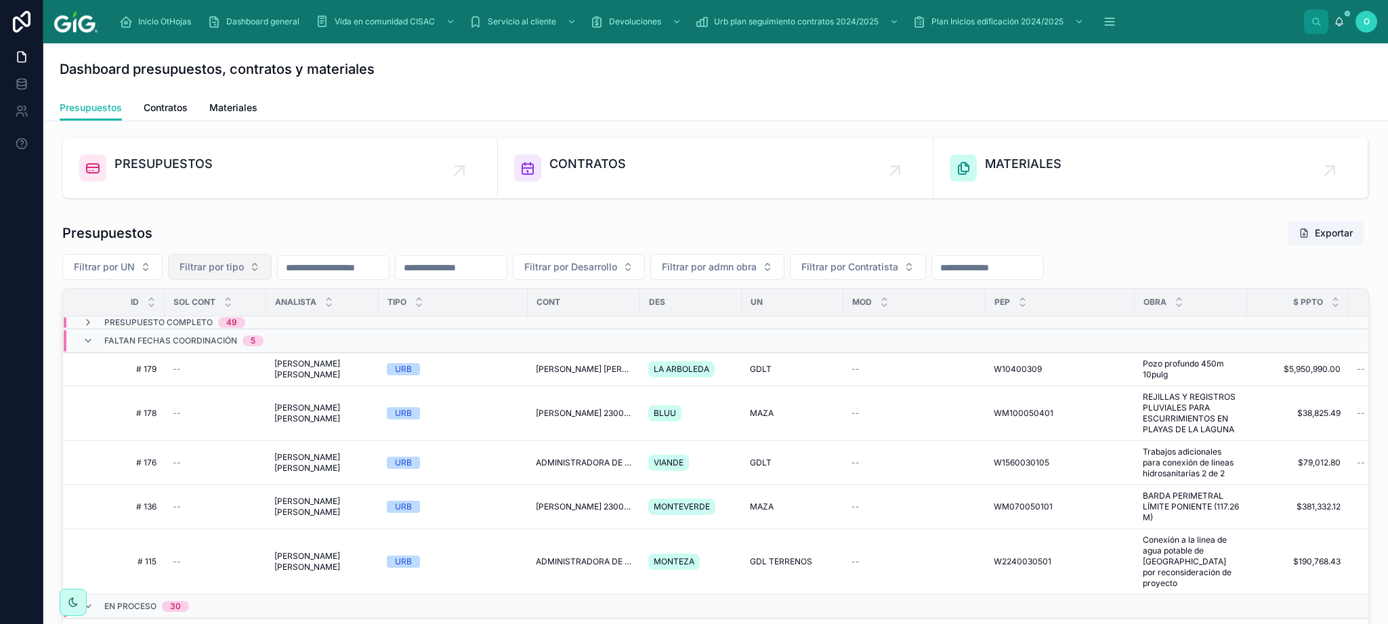
click at [254, 268] on button "Filtrar por tipo" at bounding box center [220, 267] width 104 height 26
click at [234, 374] on div "VER" at bounding box center [221, 367] width 163 height 22
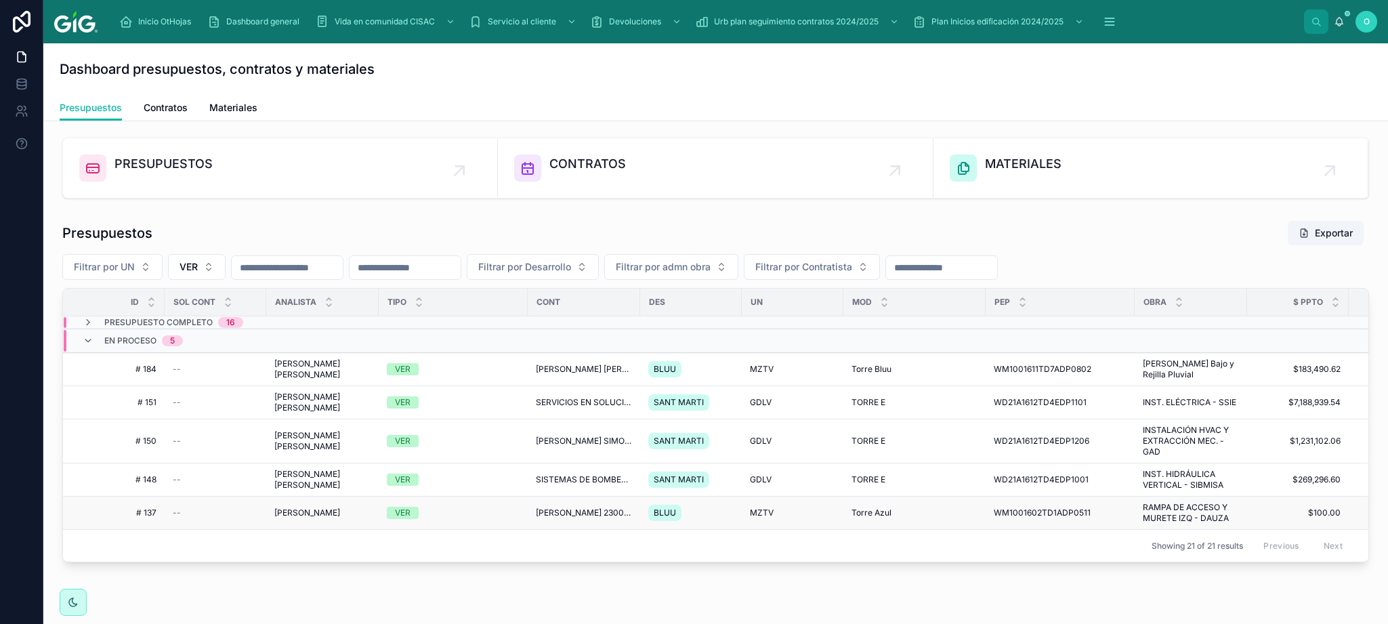
click at [957, 507] on td "Torre Azul Torre Azul" at bounding box center [914, 513] width 142 height 33
click at [472, 518] on div "VER" at bounding box center [453, 513] width 133 height 12
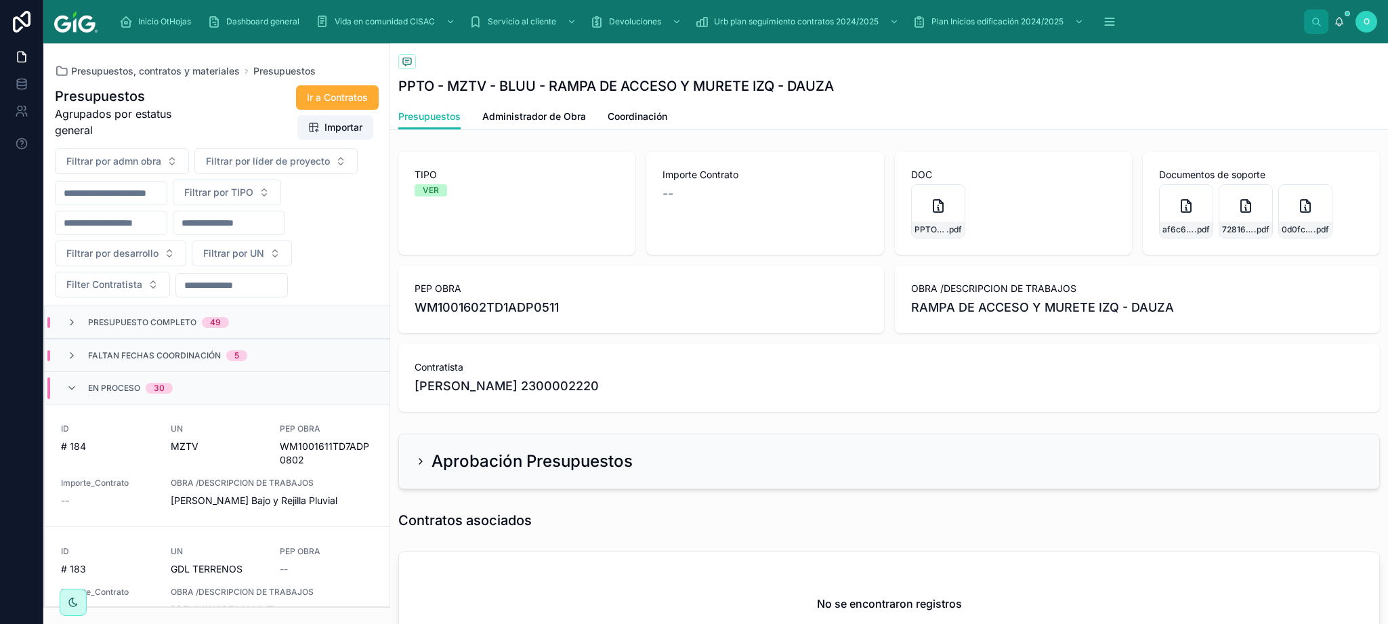
click at [188, 252] on div "Filtrar por admn obra Filtrar por líder de proyecto Filtrar por TIPO Filtrar po…" at bounding box center [217, 222] width 346 height 149
drag, startPoint x: 160, startPoint y: 75, endPoint x: 148, endPoint y: 75, distance: 12.2
click at [159, 75] on span "Presupuestos, contratos y materiales" at bounding box center [155, 71] width 169 height 14
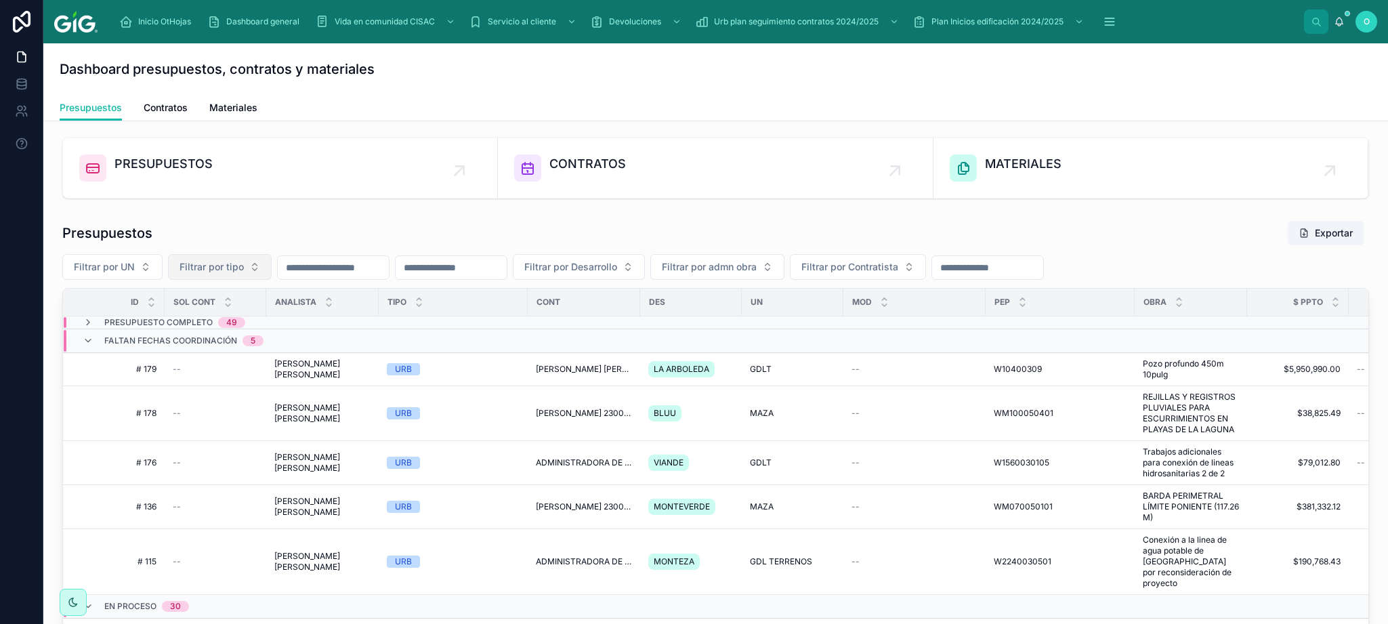
click at [262, 262] on button "Filtrar por tipo" at bounding box center [220, 267] width 104 height 26
click at [247, 364] on div "VER" at bounding box center [221, 367] width 163 height 22
